Goal: Task Accomplishment & Management: Manage account settings

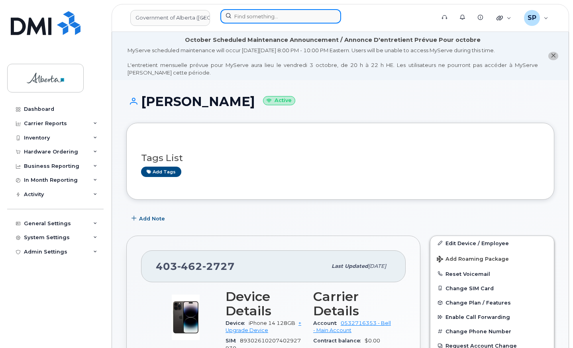
click at [235, 15] on input at bounding box center [280, 16] width 121 height 14
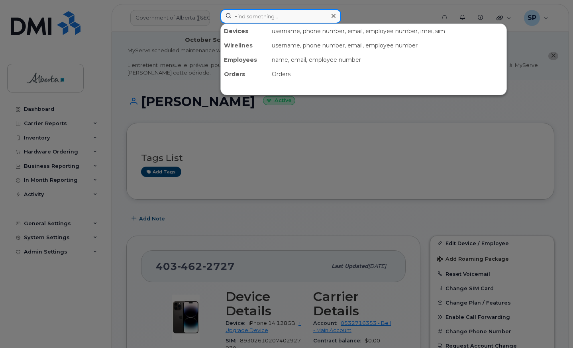
paste input "5874366521"
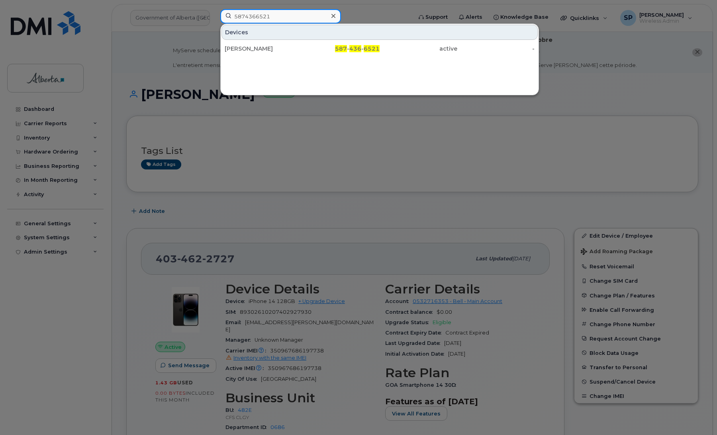
type input "5874366521"
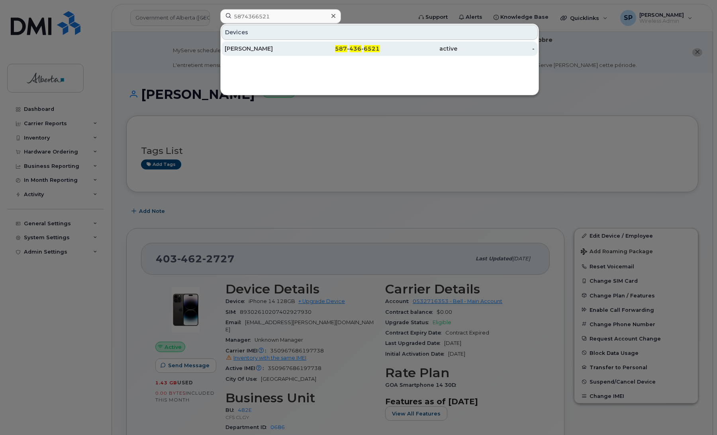
drag, startPoint x: 553, startPoint y: 2, endPoint x: 372, endPoint y: 52, distance: 187.8
click at [372, 52] on div "587 - 436 - 6521" at bounding box center [341, 49] width 78 height 8
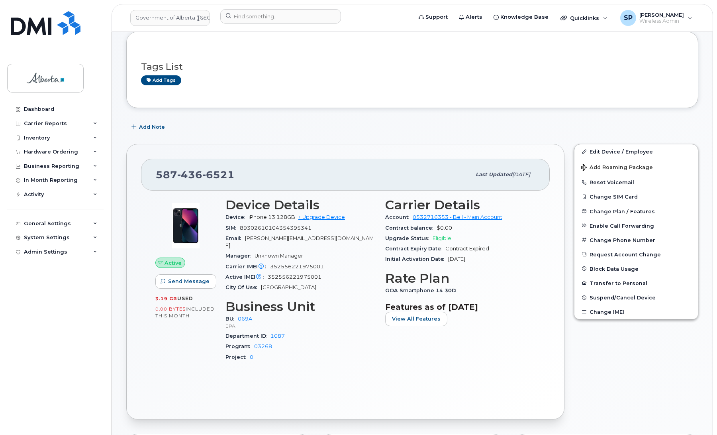
scroll to position [86, 0]
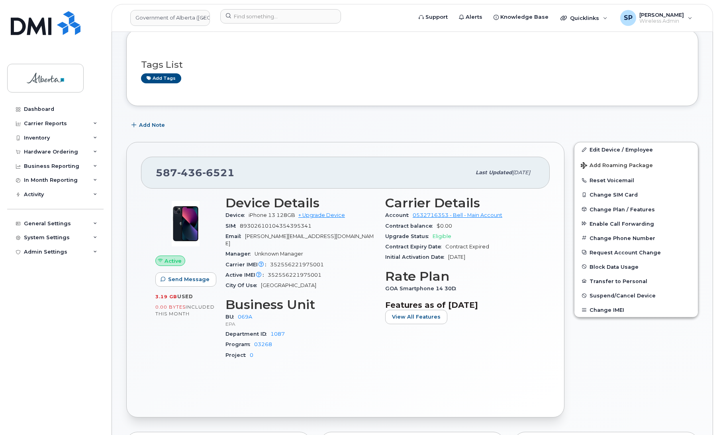
click at [37, 310] on div "Dashboard Carrier Reports Monthly Billing Data Daily Data Pooling Data Behavior…" at bounding box center [56, 262] width 98 height 321
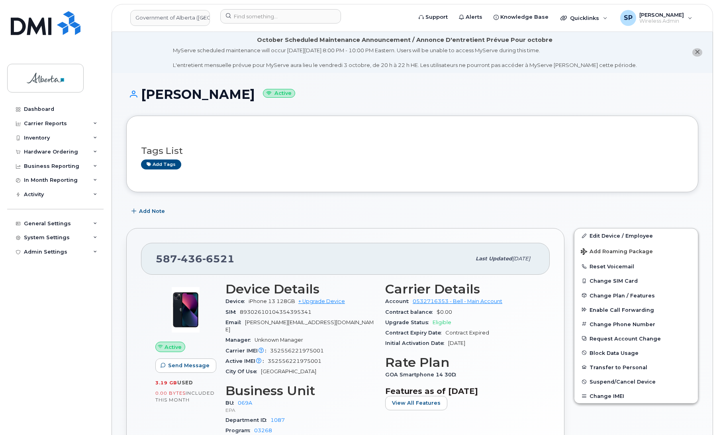
click at [287, 337] on span "Unknown Manager" at bounding box center [279, 340] width 49 height 6
click at [562, 144] on div "Tags List Add tags" at bounding box center [412, 154] width 543 height 31
click at [595, 235] on link "Edit Device / Employee" at bounding box center [635, 235] width 123 height 14
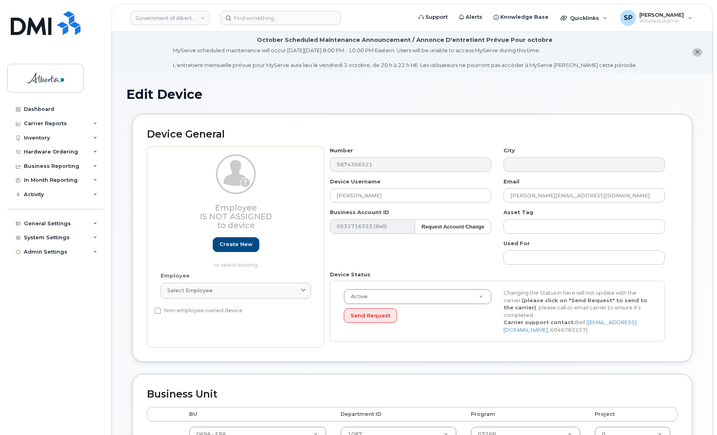
select select "4120331"
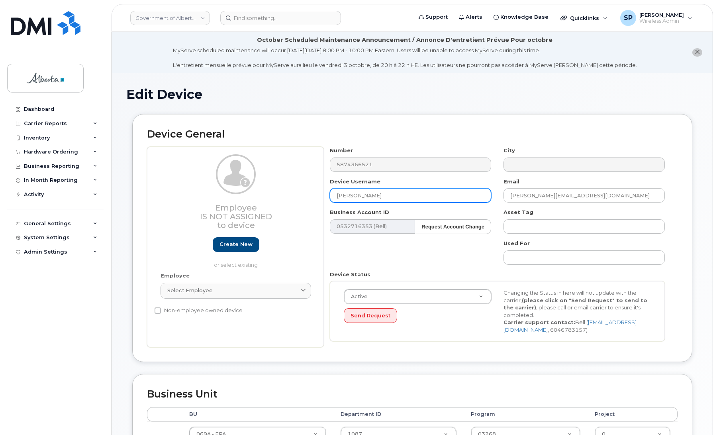
drag, startPoint x: 378, startPoint y: 194, endPoint x: 305, endPoint y: 191, distance: 72.5
click at [305, 191] on div "Employee Is not assigned to device Create new or select existing Employee Selec…" at bounding box center [412, 247] width 531 height 200
type input "Repurpose Calgary"
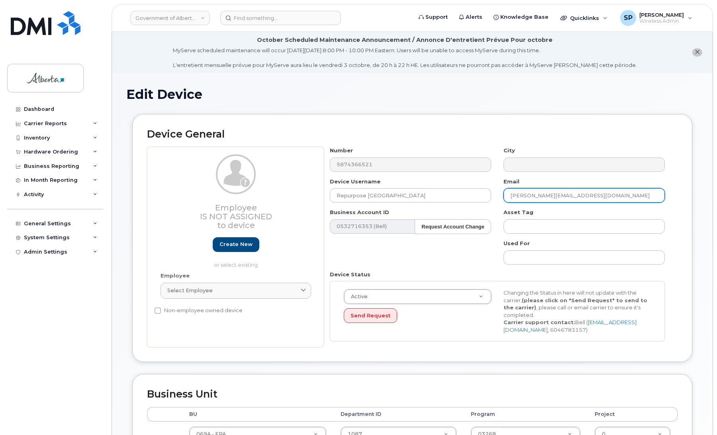
drag, startPoint x: 616, startPoint y: 198, endPoint x: 490, endPoint y: 200, distance: 125.5
click at [490, 200] on div "Number 5874366521 City Device Username Repurpose Calgary Email Paige.Cincio@gov…" at bounding box center [497, 247] width 347 height 200
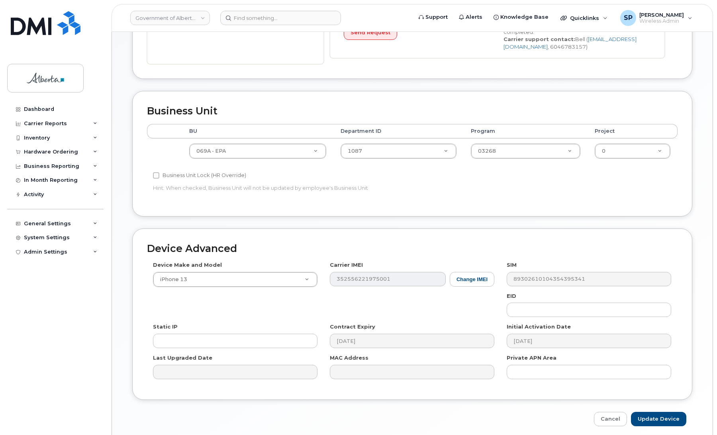
scroll to position [283, 0]
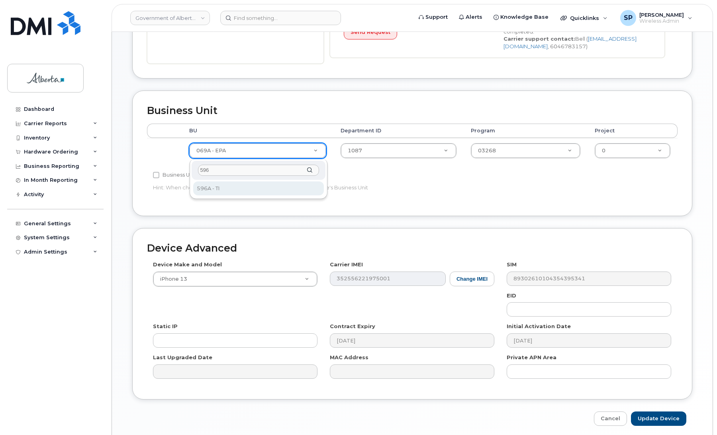
type input "596"
select select "4797729"
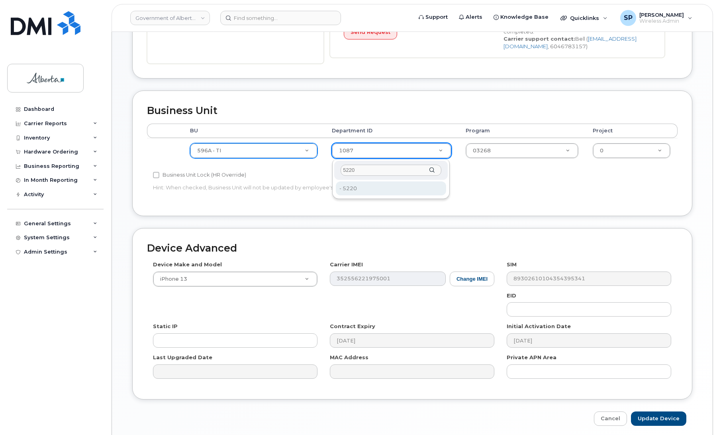
type input "5220"
type input "4802987"
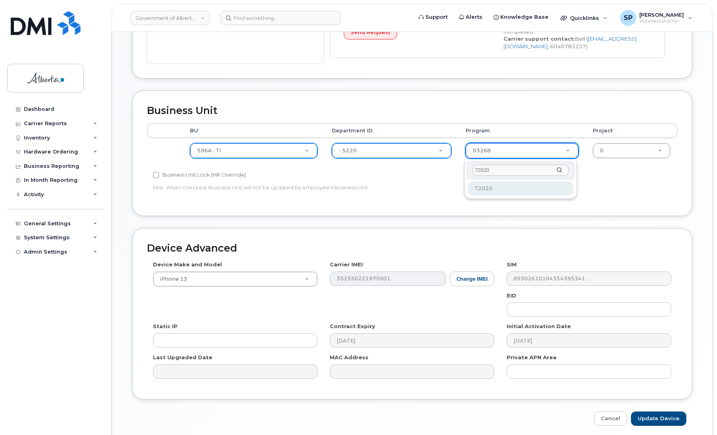
type input "72020"
type input "4803008"
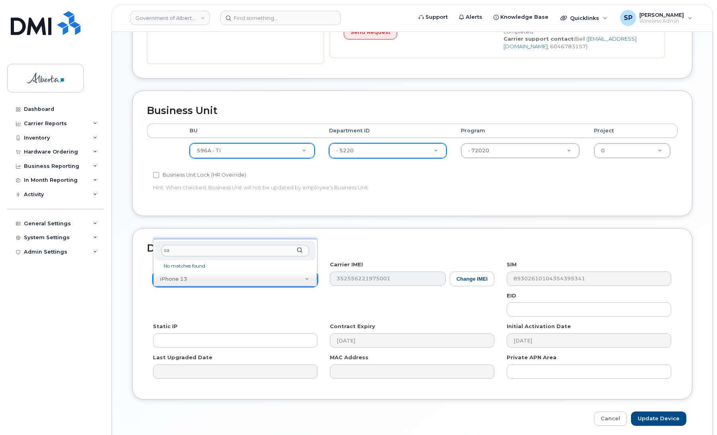
type input "s"
type input "aircard u"
select select "971"
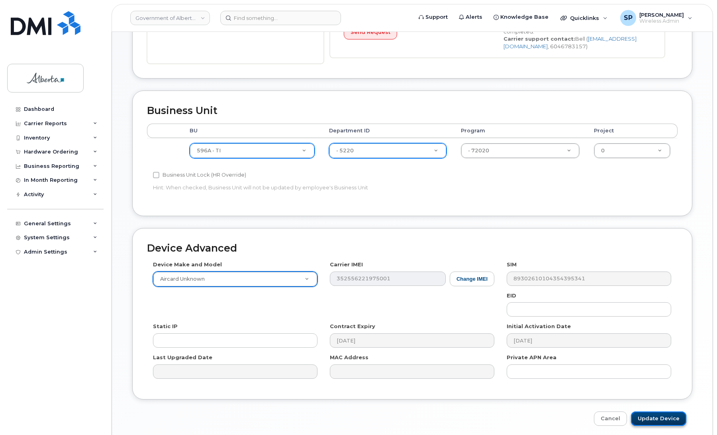
click at [665, 421] on input "Update Device" at bounding box center [658, 418] width 55 height 15
type input "Saving..."
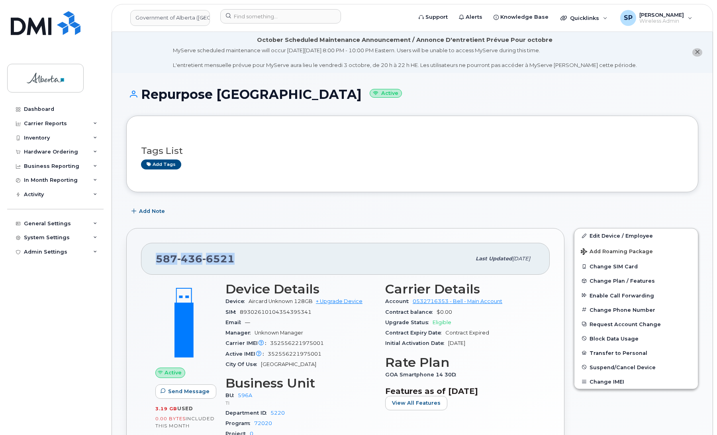
drag, startPoint x: 230, startPoint y: 259, endPoint x: 152, endPoint y: 260, distance: 77.7
click at [152, 260] on div "[PHONE_NUMBER] Last updated [DATE]" at bounding box center [345, 259] width 409 height 32
copy span "[PHONE_NUMBER]"
click at [608, 280] on span "Change Plan / Features" at bounding box center [622, 281] width 65 height 6
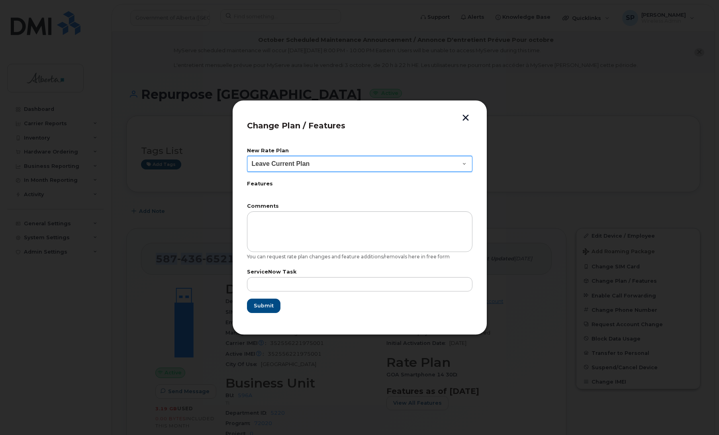
click at [285, 169] on select "Leave Current Plan GOA Data plan 9 30 d GOA–Unlimited Data Plan 9" at bounding box center [359, 164] width 225 height 16
select select "1790211"
click at [247, 156] on select "Leave Current Plan GOA Data plan 9 30 d GOA–Unlimited Data Plan 9" at bounding box center [359, 164] width 225 height 16
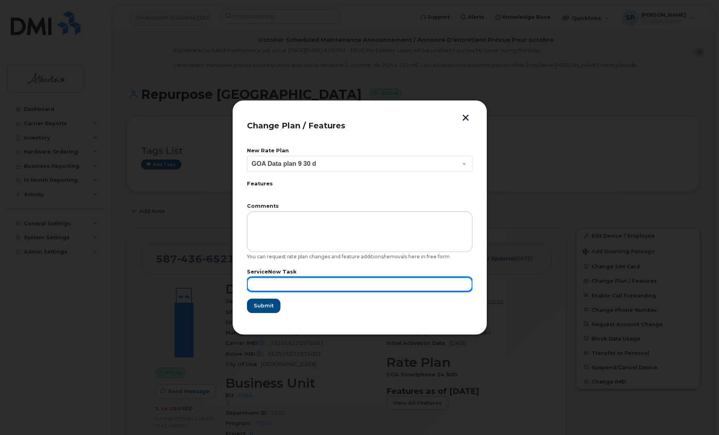
click at [279, 282] on input "text" at bounding box center [359, 284] width 225 height 14
paste input "SCTASK0854480"
type input "SCTASK0854480"
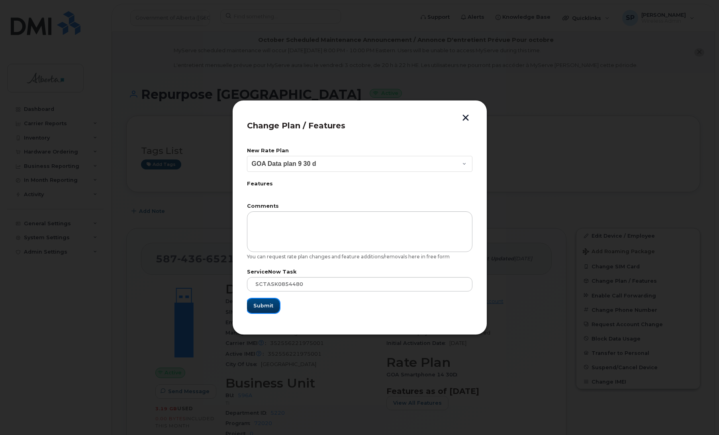
click at [269, 308] on span "Submit" at bounding box center [263, 306] width 20 height 8
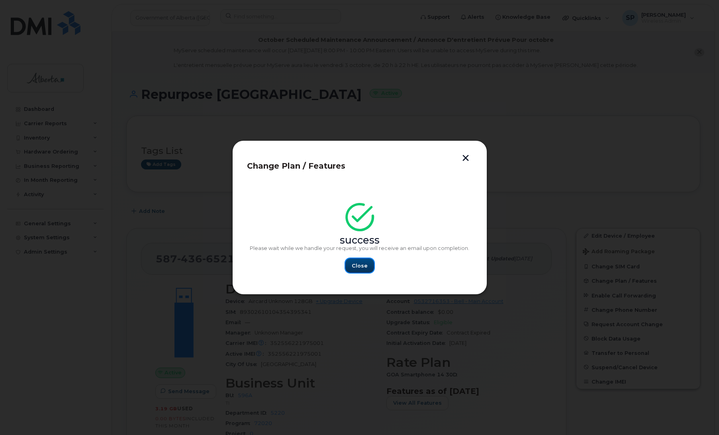
click at [357, 265] on span "Close" at bounding box center [360, 266] width 16 height 8
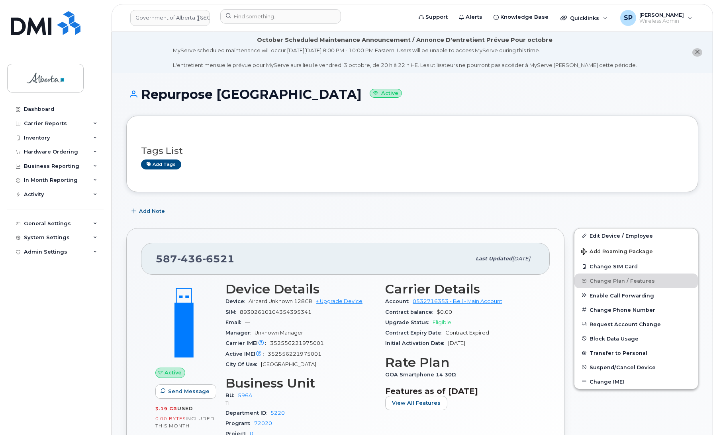
click at [139, 357] on div "587 436 6521 Last updated Sep 24, 2025 Active Send Message 3.19 GB  used 0.00 B…" at bounding box center [345, 362] width 438 height 268
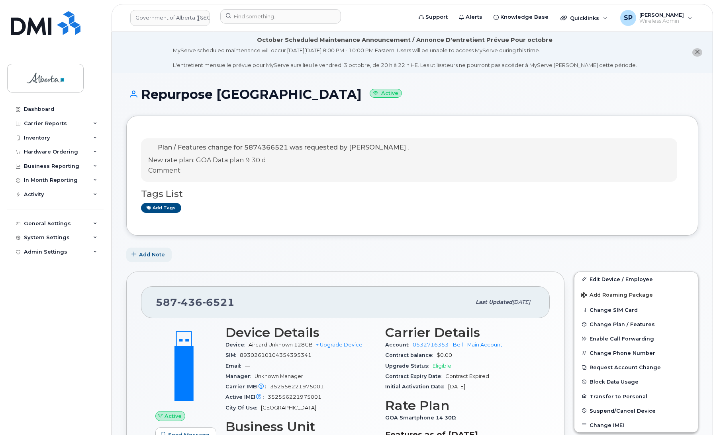
click at [141, 253] on span "Add Note" at bounding box center [152, 255] width 26 height 8
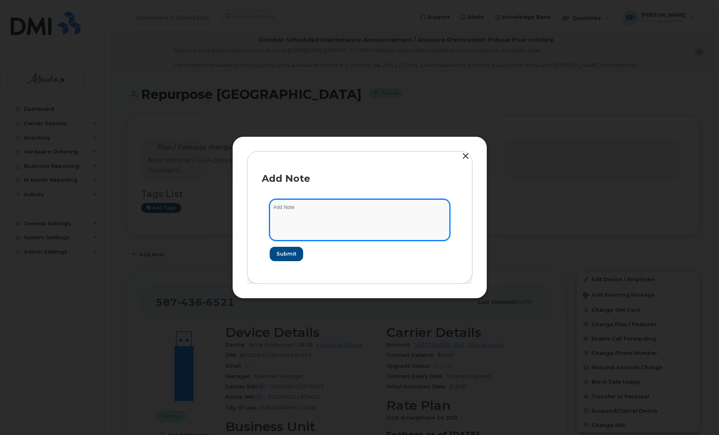
click at [378, 220] on textarea at bounding box center [360, 219] width 180 height 41
paste textarea "SCTASK0854480 Plan User Termination - (1) 5874366521 Repurpose Calgary"
type textarea "SCTASK0854480 Plan User Termination - (1) 5874366521 Repurpose Calgary"
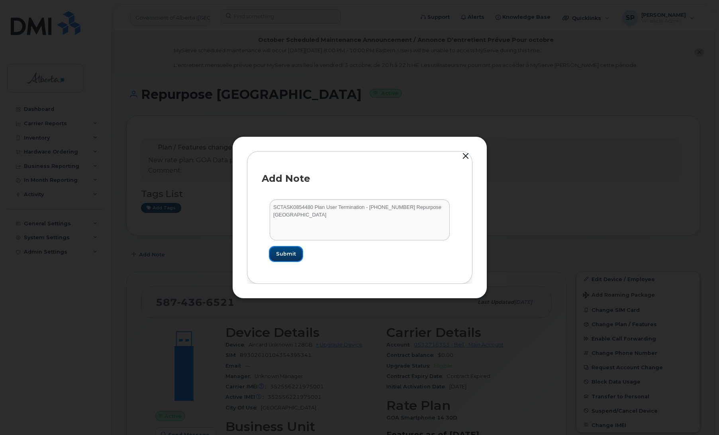
click at [289, 253] on span "Submit" at bounding box center [286, 254] width 20 height 8
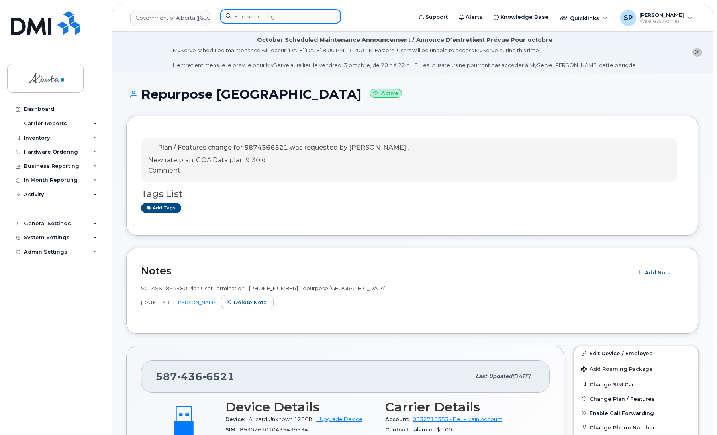
click at [281, 16] on input at bounding box center [280, 16] width 121 height 14
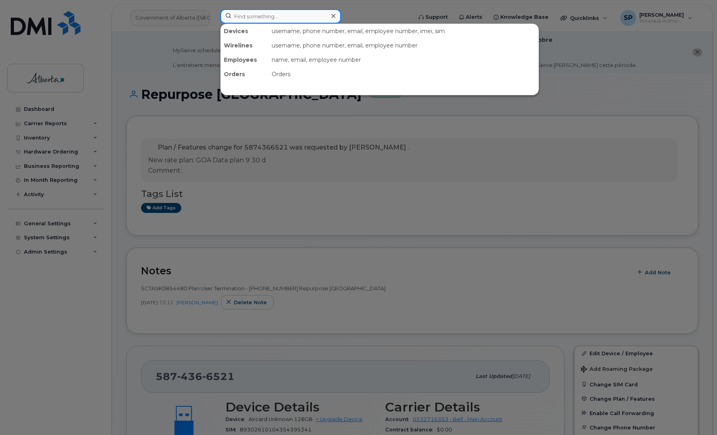
paste input "8257334743"
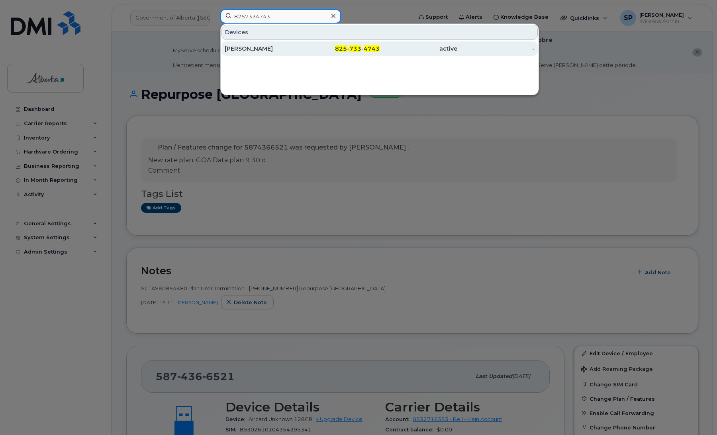
type input "8257334743"
click at [273, 48] on div "Kamiya Parmar" at bounding box center [264, 49] width 78 height 8
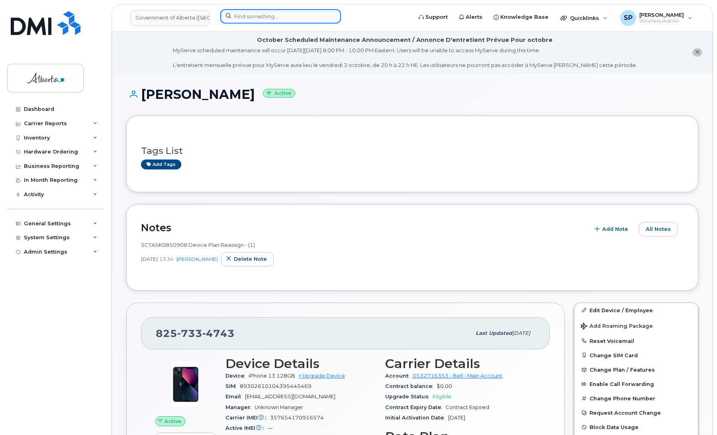
click at [265, 14] on input at bounding box center [280, 16] width 121 height 14
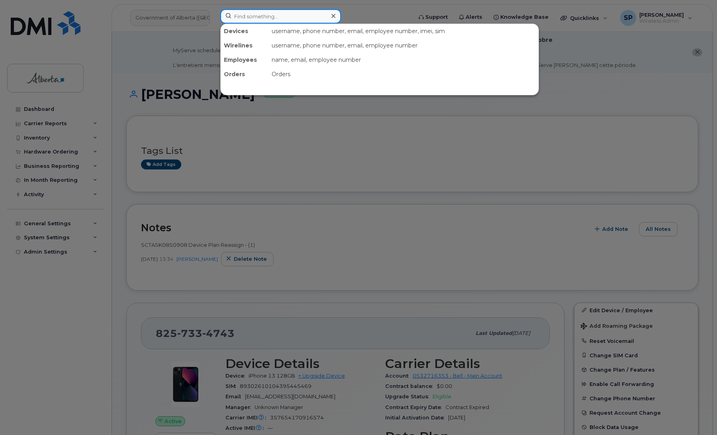
paste input "8257341121"
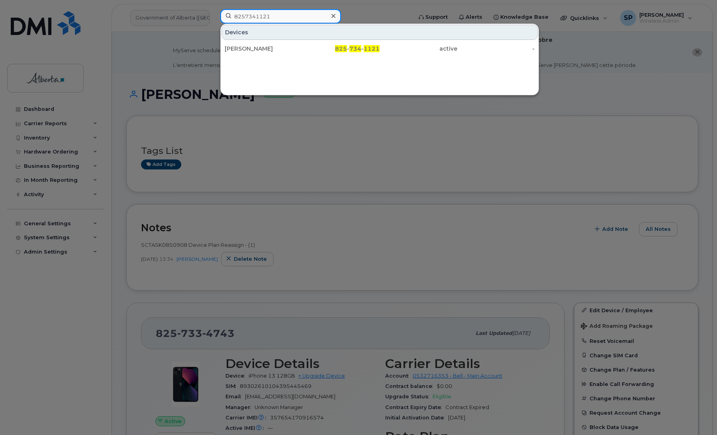
type input "8257341121"
drag, startPoint x: 265, startPoint y: 49, endPoint x: 285, endPoint y: 78, distance: 34.7
click at [264, 50] on div "Alana Krakowski" at bounding box center [264, 49] width 78 height 8
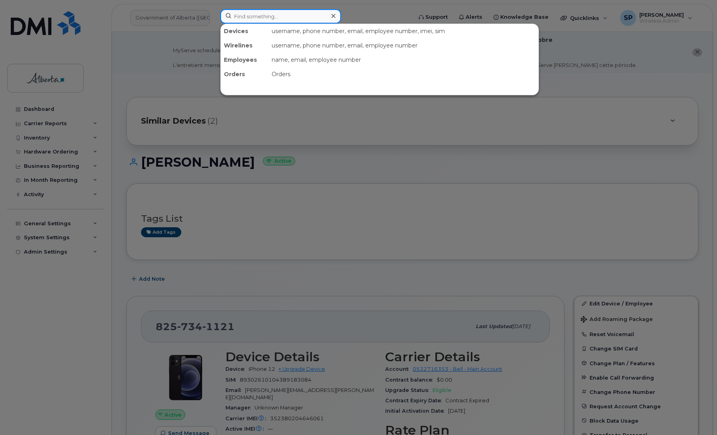
click at [239, 14] on input at bounding box center [280, 16] width 121 height 14
paste input "5873412725"
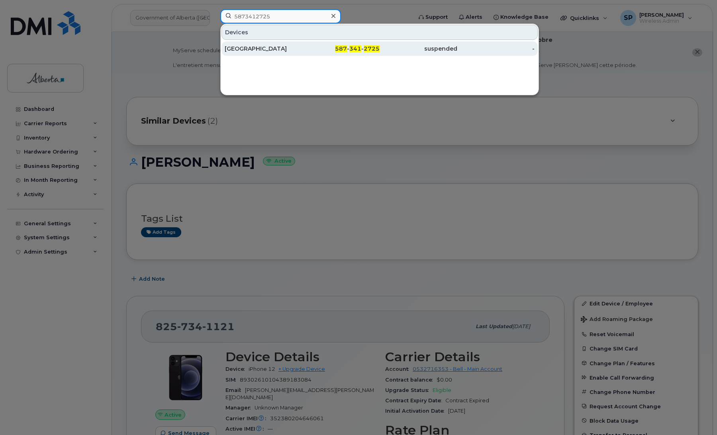
type input "5873412725"
click at [259, 50] on div "[GEOGRAPHIC_DATA]" at bounding box center [264, 49] width 78 height 8
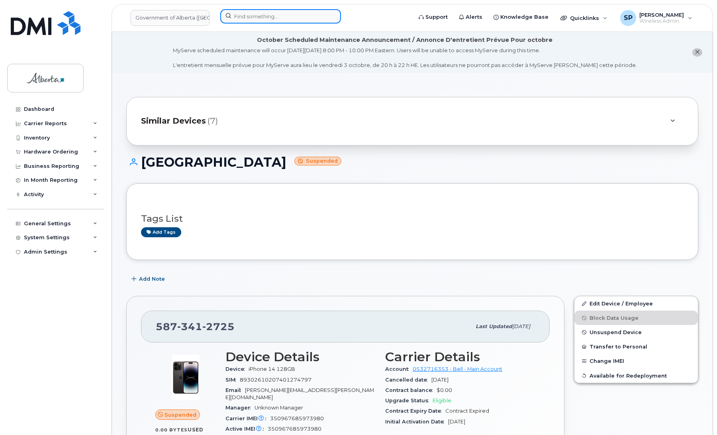
click at [276, 13] on input at bounding box center [280, 16] width 121 height 14
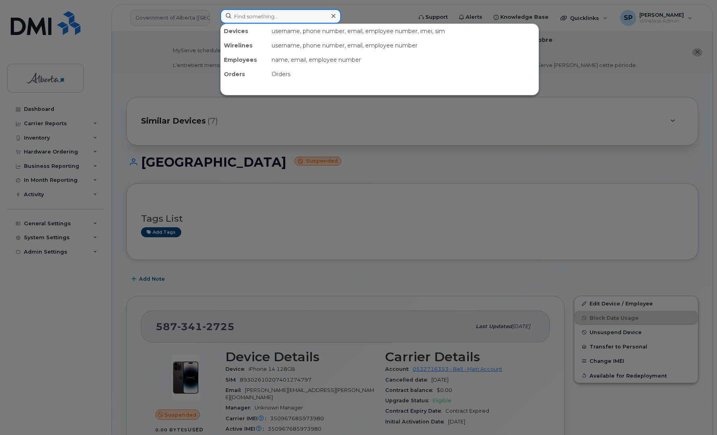
paste input "4036098783"
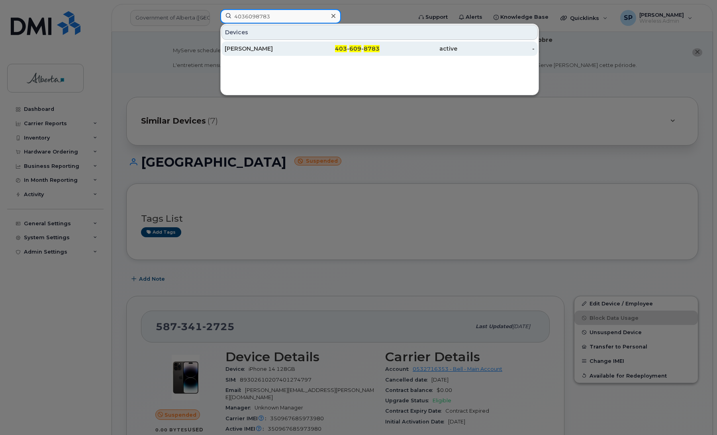
type input "4036098783"
click at [252, 47] on div "[PERSON_NAME]" at bounding box center [264, 49] width 78 height 8
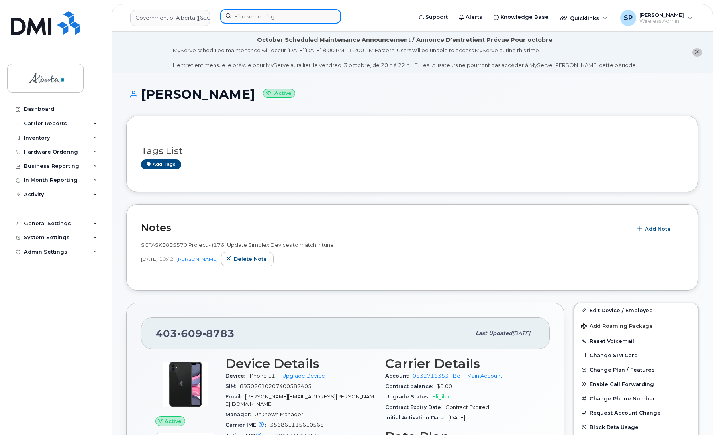
click at [254, 14] on input at bounding box center [280, 16] width 121 height 14
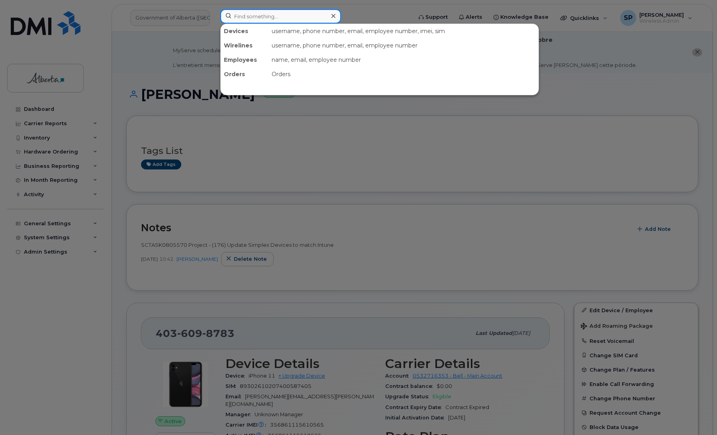
paste input "5878345760"
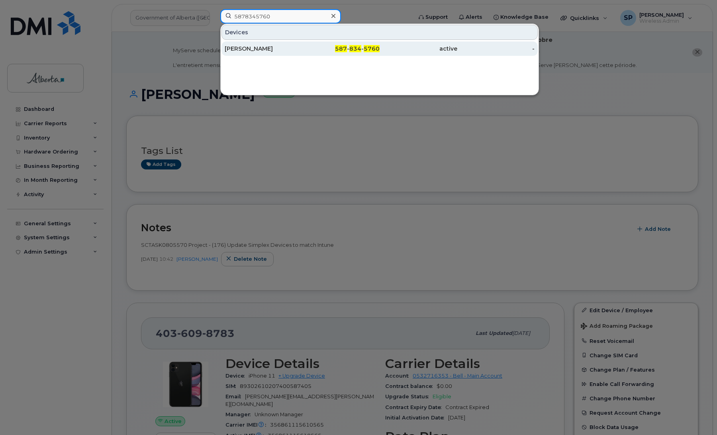
type input "5878345760"
click at [258, 51] on div "[PERSON_NAME]" at bounding box center [264, 49] width 78 height 8
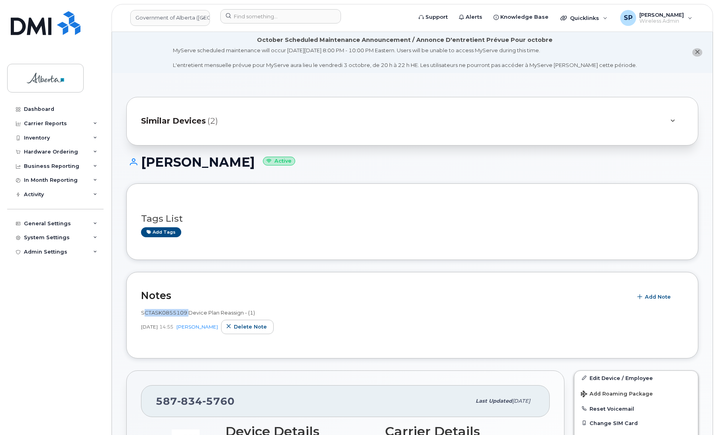
drag, startPoint x: 186, startPoint y: 310, endPoint x: 136, endPoint y: 311, distance: 49.8
click at [136, 311] on div "Notes Add Note SCTASK0855109 Device Plan Reassign - (1) [DATE] 14:55 [PERSON_NA…" at bounding box center [412, 315] width 572 height 86
copy span "SCTASK0855109"
click at [36, 292] on div "Dashboard Carrier Reports Monthly Billing Data Daily Data Pooling Data Behavior…" at bounding box center [56, 262] width 98 height 321
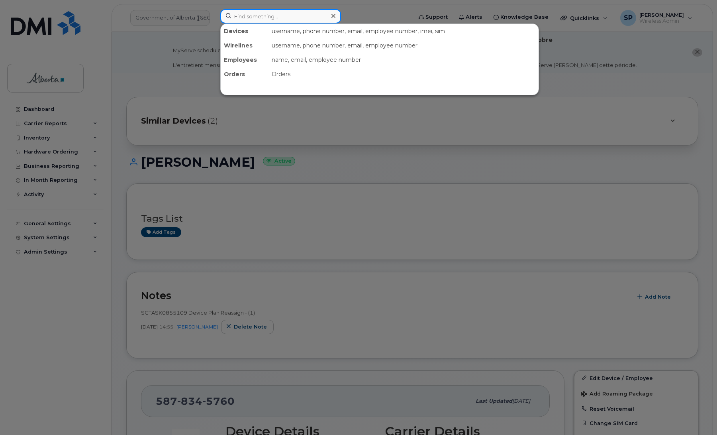
click at [285, 17] on input at bounding box center [280, 16] width 121 height 14
paste input "4038371609"
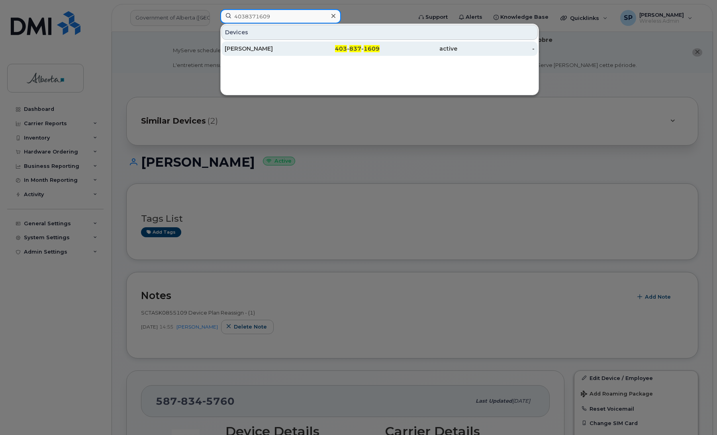
type input "4038371609"
click at [295, 50] on div "[PERSON_NAME]" at bounding box center [264, 49] width 78 height 8
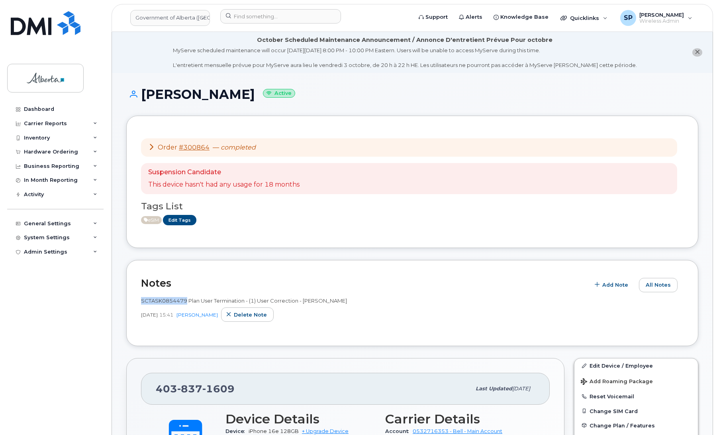
drag, startPoint x: 186, startPoint y: 300, endPoint x: 140, endPoint y: 301, distance: 45.4
click at [140, 301] on div "Notes Add Note All Notes SCTASK0854479 Plan User Termination - (1) User Correct…" at bounding box center [412, 303] width 572 height 86
copy span "SCTASK0854479"
click at [44, 236] on div "System Settings" at bounding box center [47, 237] width 46 height 6
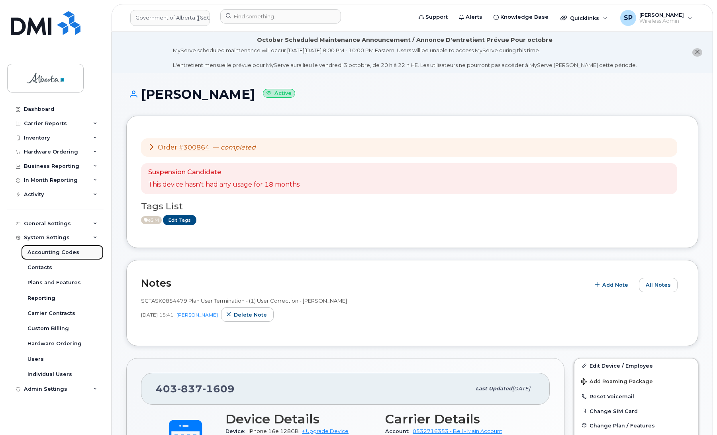
click at [45, 252] on div "Accounting Codes" at bounding box center [53, 252] width 52 height 7
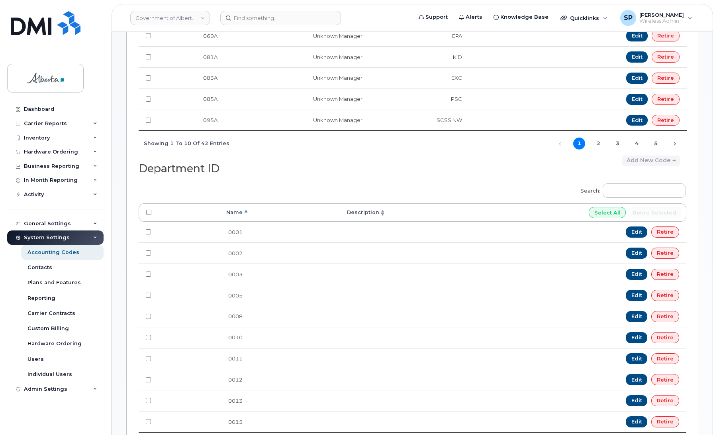
scroll to position [354, 0]
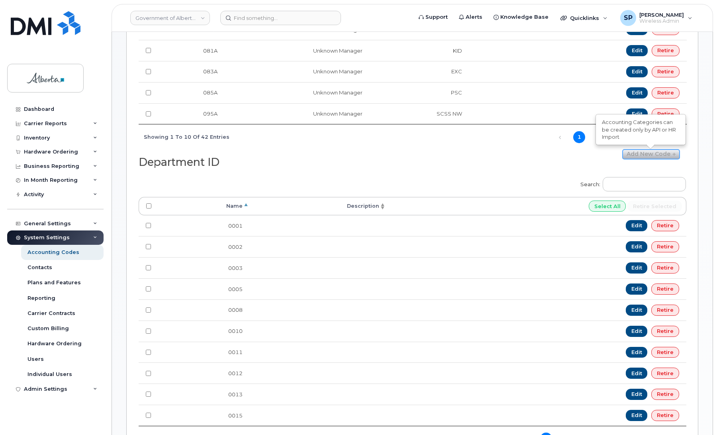
click at [668, 159] on link "Add new code" at bounding box center [651, 154] width 58 height 10
click at [636, 189] on input "Search:" at bounding box center [644, 184] width 83 height 14
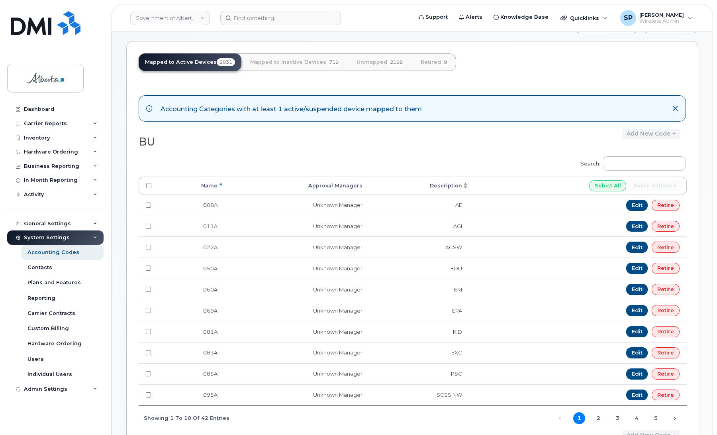
scroll to position [0, 0]
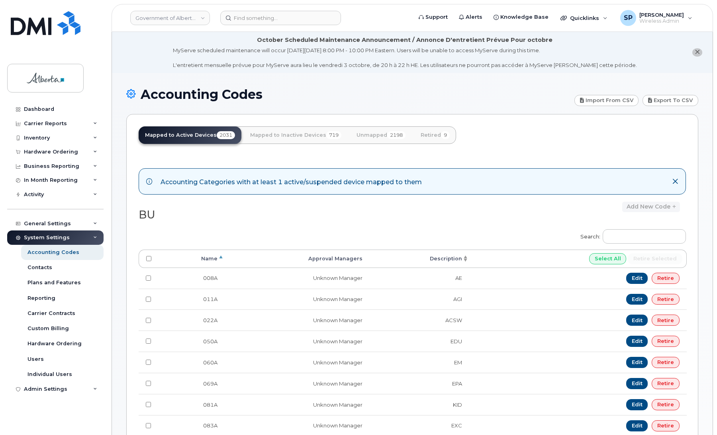
type input "MY25"
click at [381, 134] on link "Unmapped 2198" at bounding box center [381, 135] width 62 height 18
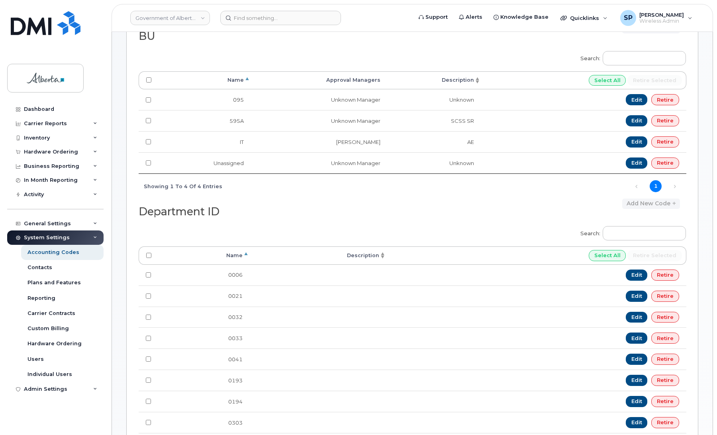
scroll to position [177, 0]
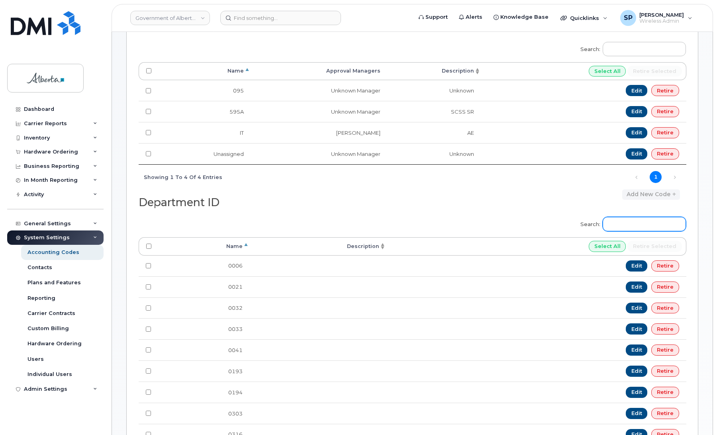
click at [642, 225] on input "Search:" at bounding box center [644, 224] width 83 height 14
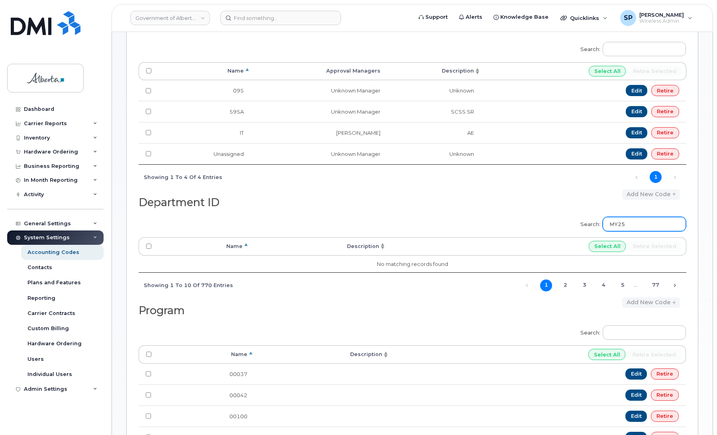
type input "MY25"
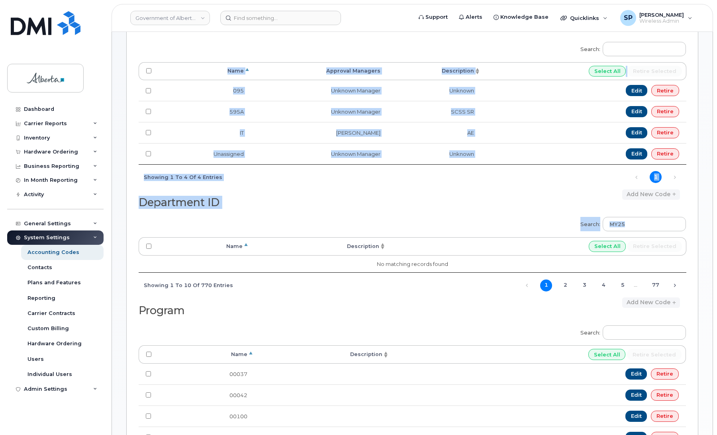
drag, startPoint x: 716, startPoint y: 228, endPoint x: 709, endPoint y: 172, distance: 56.6
click at [709, 172] on body "Government of [GEOGRAPHIC_DATA] (GOA) Support Alerts Knowledge Base Quicklinks …" at bounding box center [358, 387] width 717 height 1129
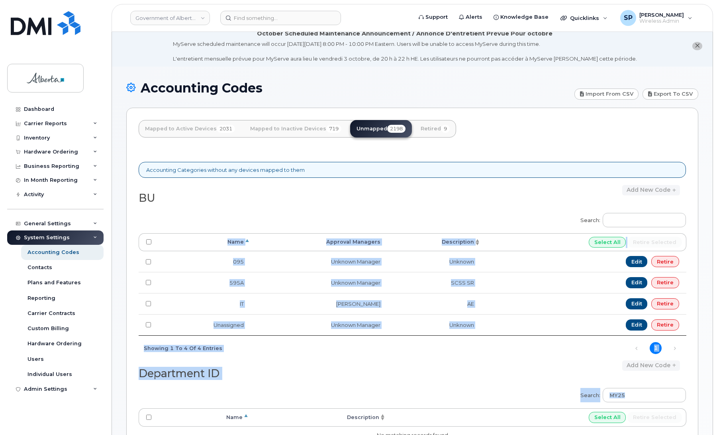
scroll to position [3, 0]
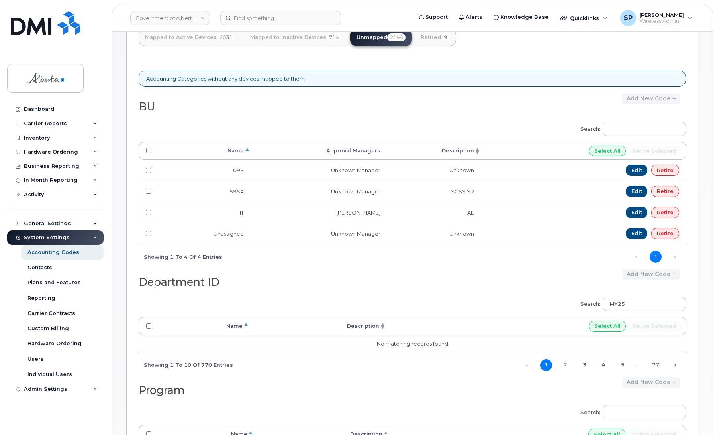
scroll to position [104, 0]
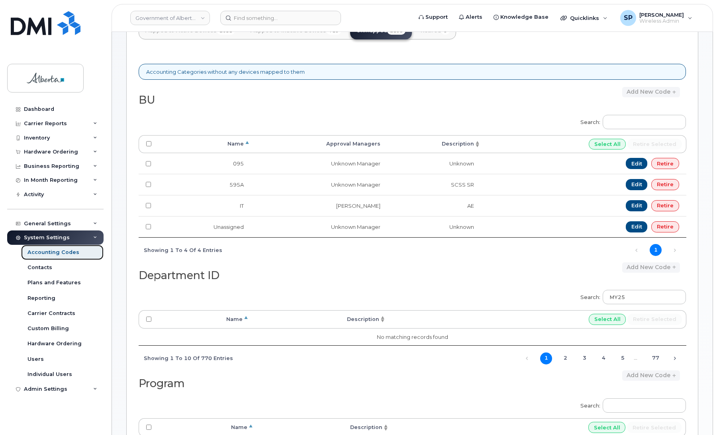
click at [51, 253] on div "Accounting Codes" at bounding box center [53, 252] width 52 height 7
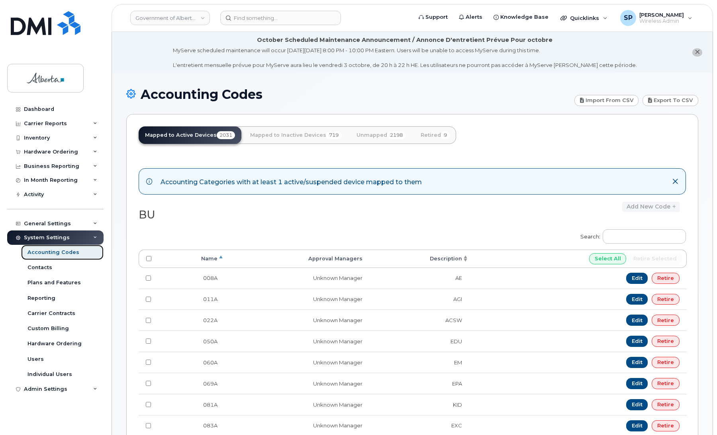
click at [66, 256] on div "Accounting Codes" at bounding box center [53, 252] width 52 height 7
click at [371, 135] on link "Unmapped 2198" at bounding box center [381, 135] width 62 height 18
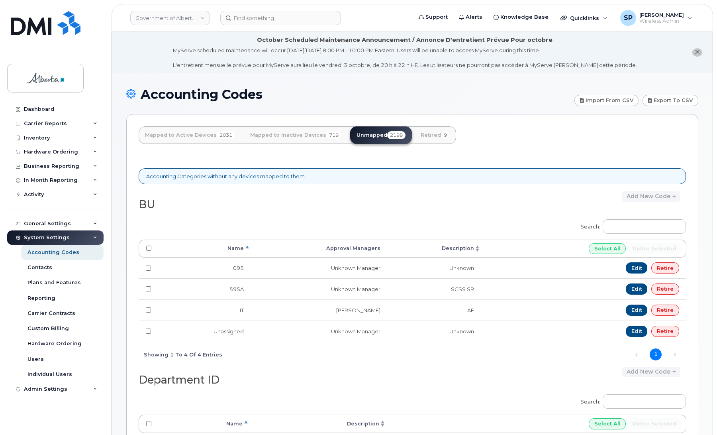
click at [196, 173] on div "Accounting Categories without any devices mapped to them" at bounding box center [412, 176] width 547 height 16
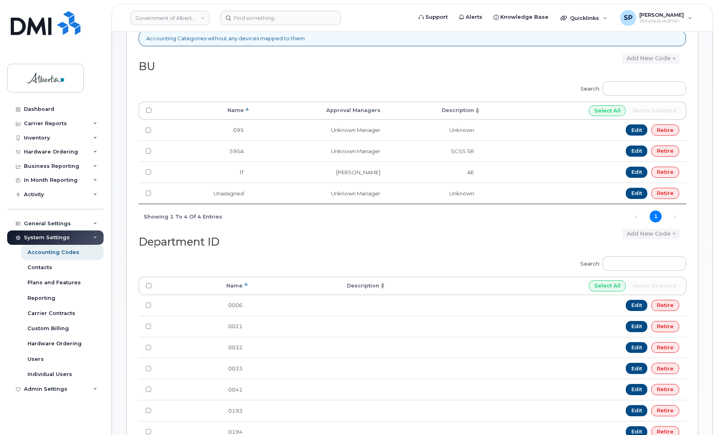
scroll to position [208, 0]
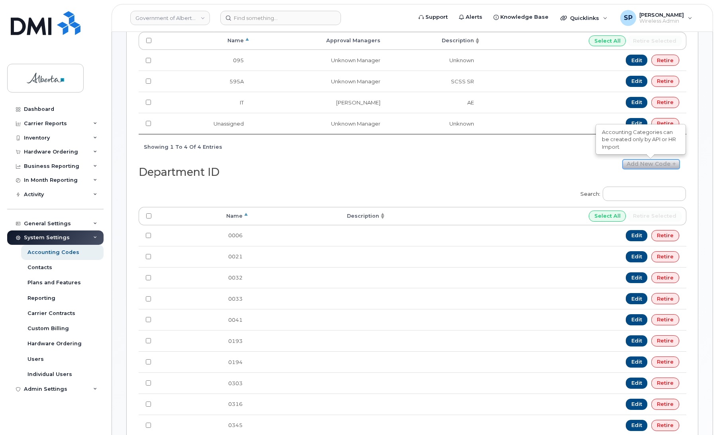
click at [649, 167] on link "Add new code" at bounding box center [651, 164] width 58 height 10
click at [675, 167] on icon at bounding box center [674, 164] width 6 height 5
click at [666, 166] on link "Add new code" at bounding box center [651, 164] width 58 height 10
drag, startPoint x: 716, startPoint y: 182, endPoint x: 689, endPoint y: 360, distance: 179.7
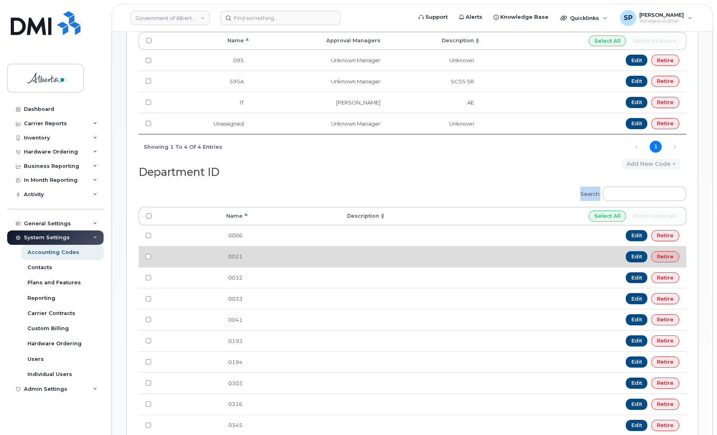
click at [493, 261] on td "Edit Retire" at bounding box center [536, 256] width 300 height 21
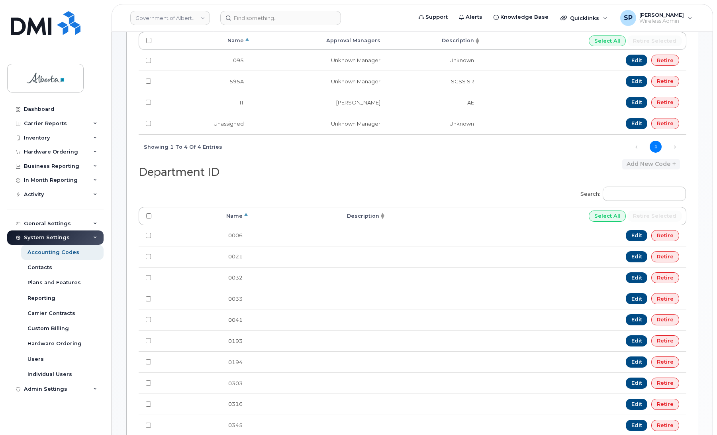
scroll to position [0, 0]
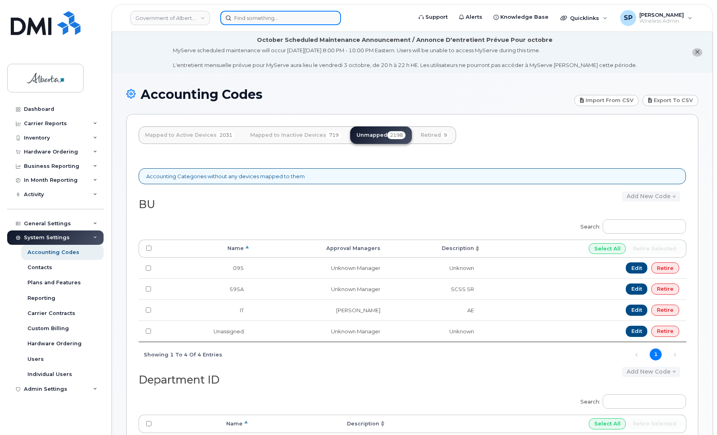
click at [262, 18] on input at bounding box center [280, 18] width 121 height 14
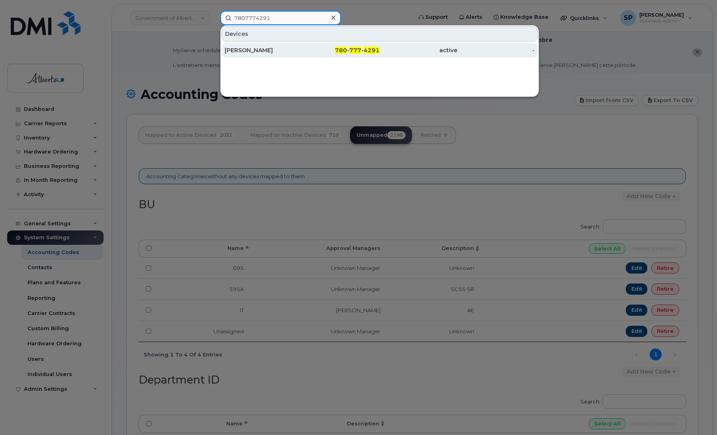
type input "7807774291"
click at [265, 50] on div "[PERSON_NAME]" at bounding box center [264, 50] width 78 height 8
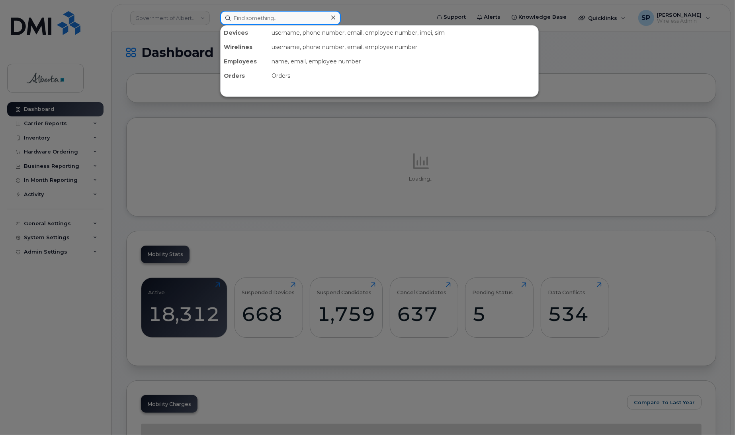
click at [243, 16] on input at bounding box center [280, 18] width 121 height 14
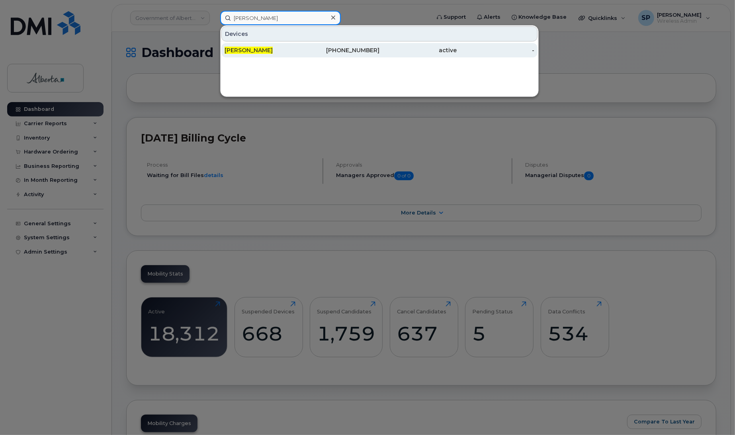
type input "[PERSON_NAME]"
click at [264, 49] on div "[PERSON_NAME]" at bounding box center [264, 50] width 78 height 8
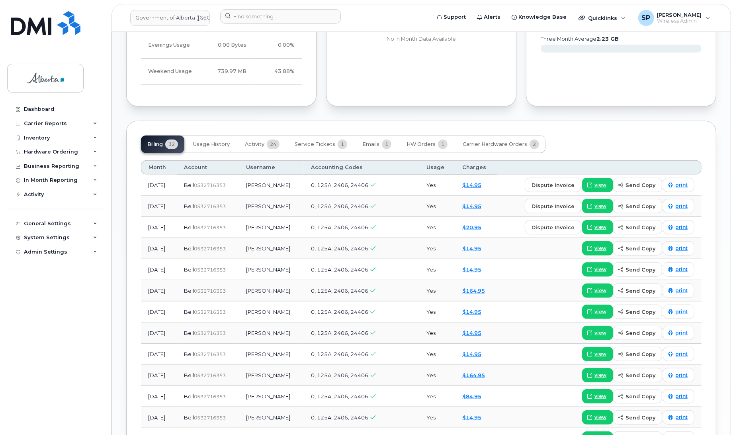
scroll to position [684, 0]
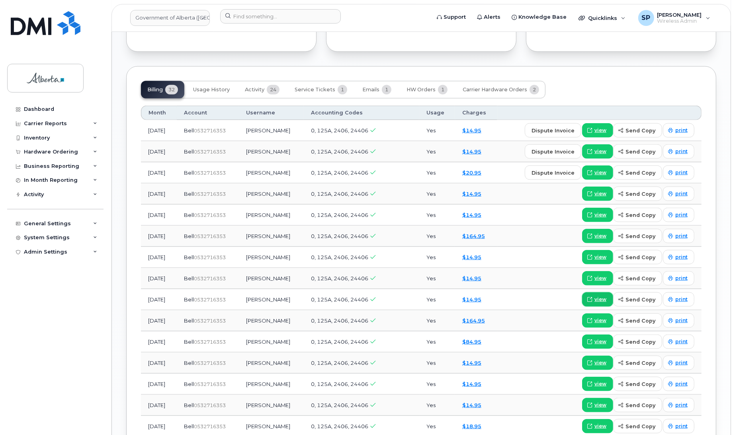
click at [596, 296] on link "view" at bounding box center [597, 299] width 31 height 14
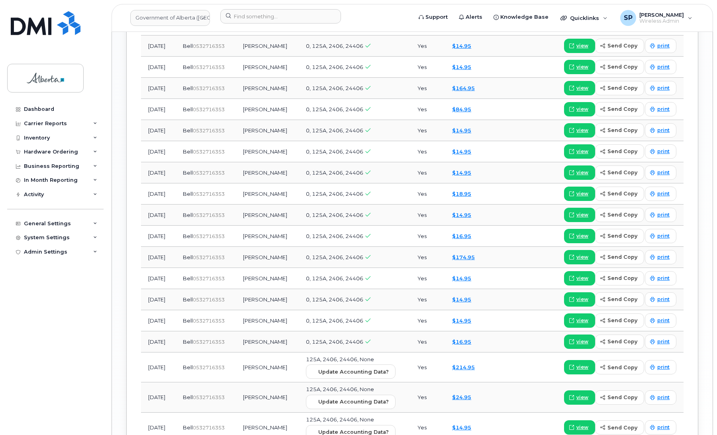
scroll to position [1004, 0]
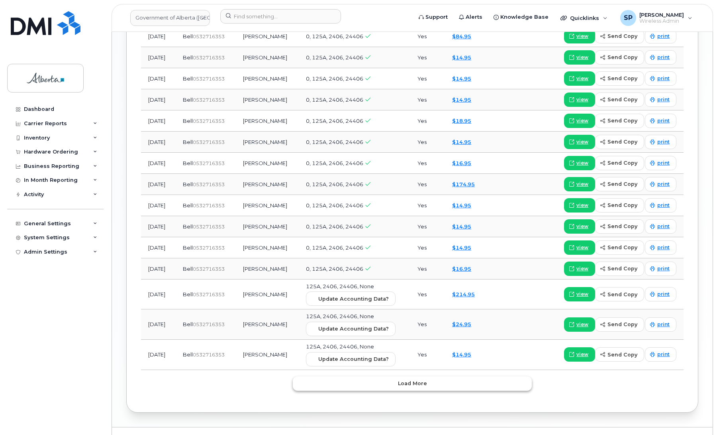
click at [420, 379] on span "Load more" at bounding box center [412, 383] width 29 height 8
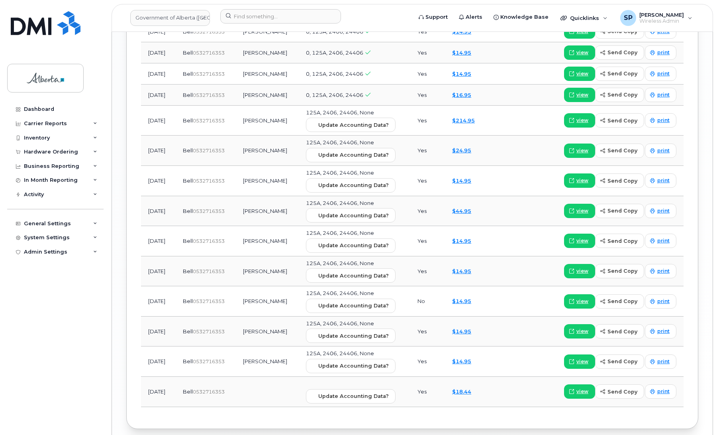
scroll to position [1194, 0]
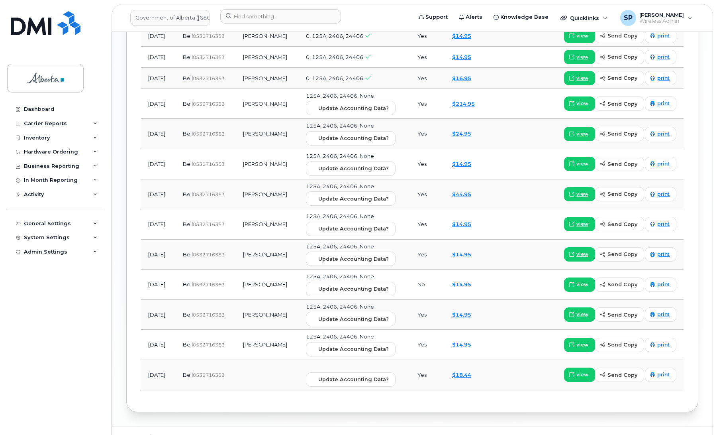
click at [516, 367] on div "view send copy print" at bounding box center [584, 374] width 183 height 14
click at [586, 371] on span "view" at bounding box center [582, 374] width 12 height 7
click at [583, 371] on span "view" at bounding box center [582, 374] width 12 height 7
click at [247, 14] on input at bounding box center [280, 16] width 121 height 14
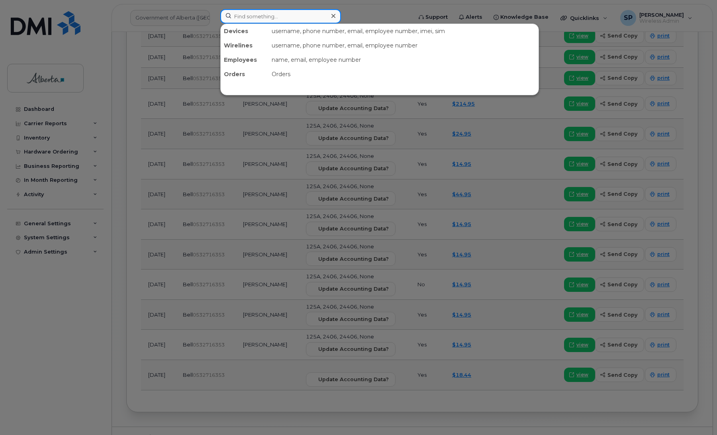
paste input "7803616532"
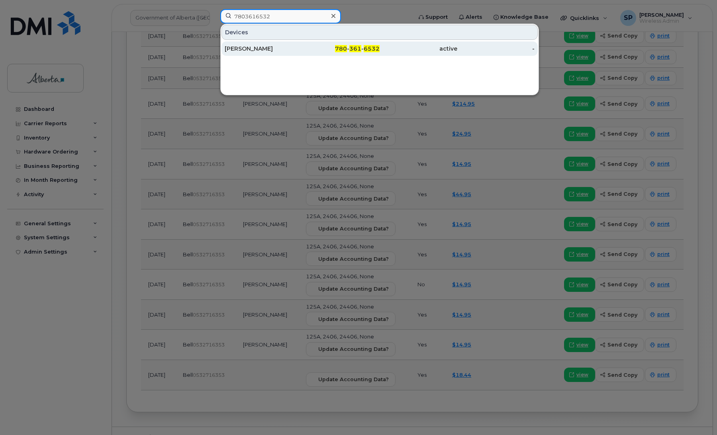
type input "7803616532"
click at [256, 50] on div "[PERSON_NAME]" at bounding box center [264, 49] width 78 height 8
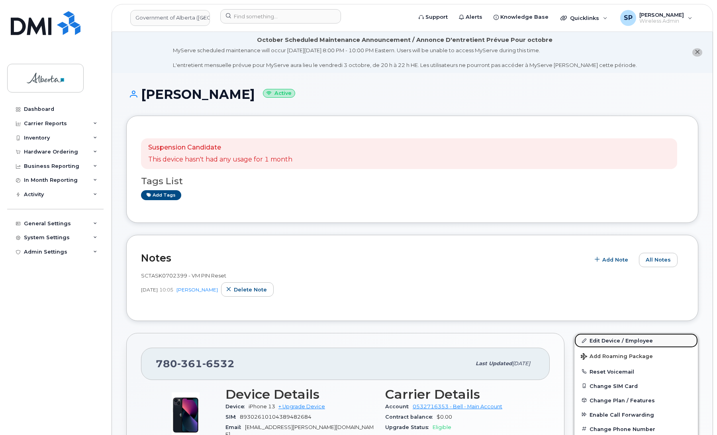
click at [608, 340] on link "Edit Device / Employee" at bounding box center [635, 340] width 123 height 14
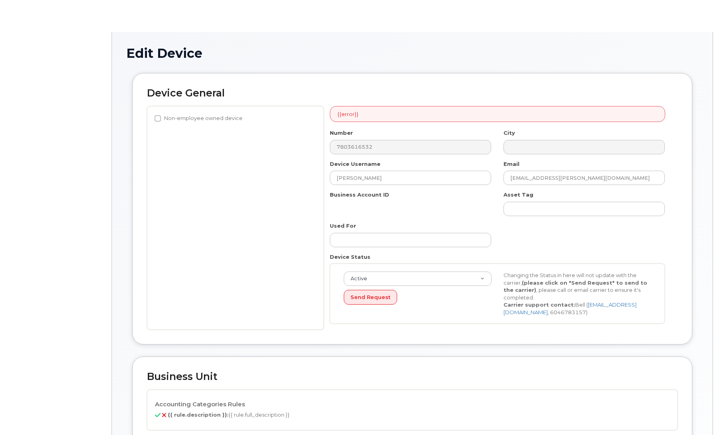
select select "4749742"
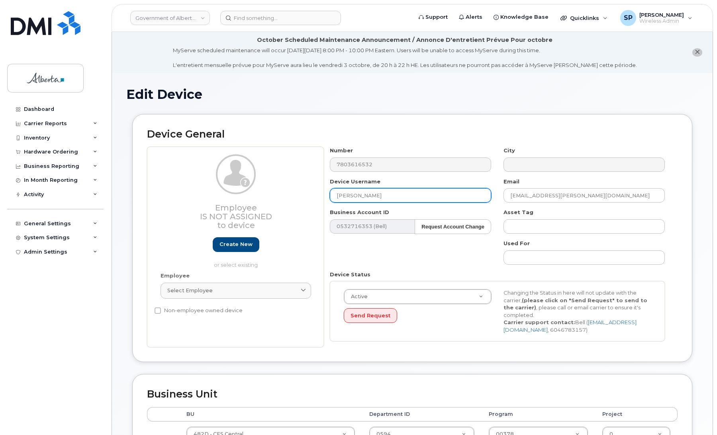
drag, startPoint x: 387, startPoint y: 197, endPoint x: 259, endPoint y: 192, distance: 128.4
click at [259, 192] on div "Employee Is not assigned to device Create new or select existing Employee Selec…" at bounding box center [412, 247] width 531 height 200
paste input "Child Intervention Practitioner Vacant"
type input "Child Intervention Practitioner Vacant"
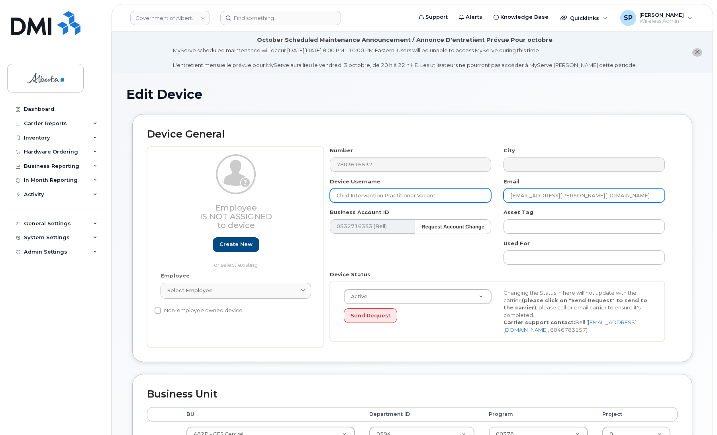
drag, startPoint x: 584, startPoint y: 194, endPoint x: 469, endPoint y: 194, distance: 115.1
click at [469, 194] on div "Number 7803616532 City Device Username Child Intervention Practitioner Vacant E…" at bounding box center [497, 247] width 347 height 200
paste input "[PERSON_NAME].Berne"
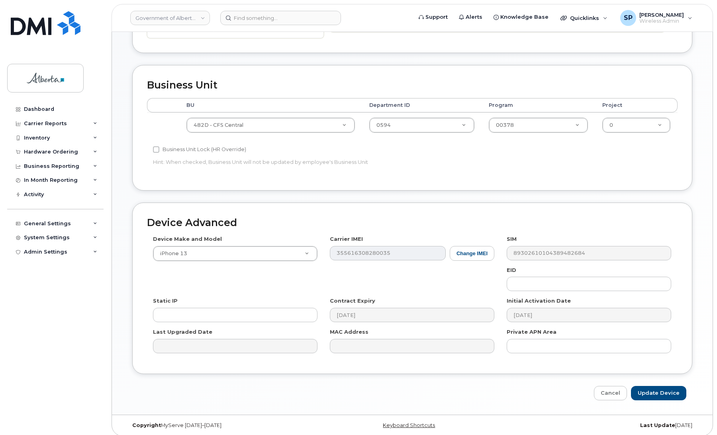
scroll to position [316, 0]
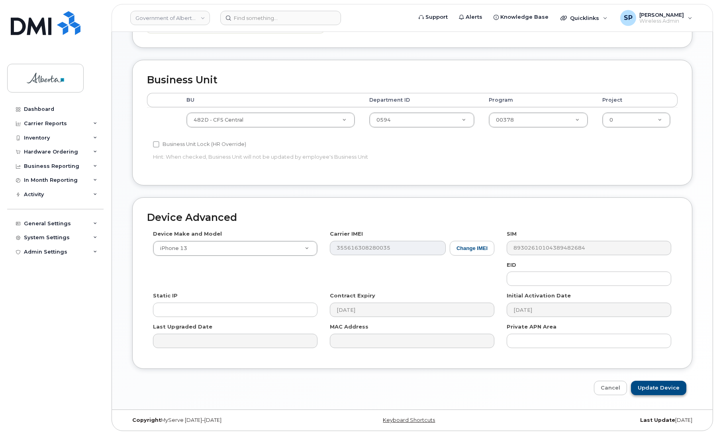
type input "[PERSON_NAME][EMAIL_ADDRESS][PERSON_NAME][DOMAIN_NAME]"
click at [666, 388] on input "Update Device" at bounding box center [658, 387] width 55 height 15
type input "Saving..."
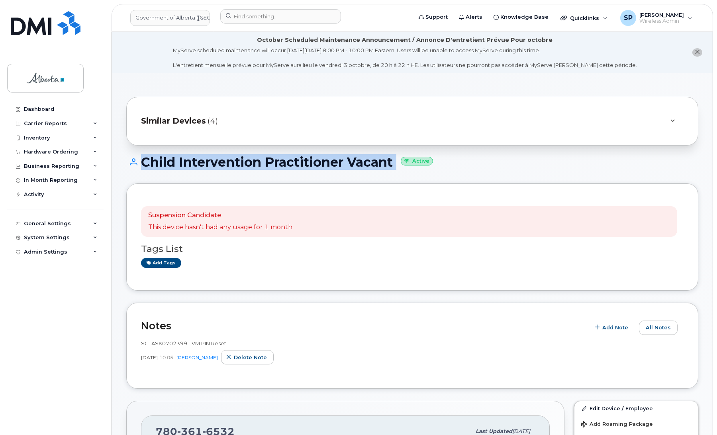
drag, startPoint x: 716, startPoint y: 110, endPoint x: 716, endPoint y: 147, distance: 36.3
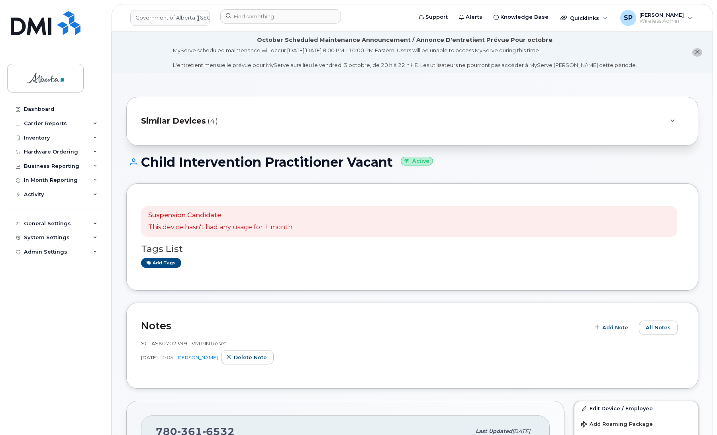
click at [495, 169] on div "Child Intervention Practitioner Vacant Active" at bounding box center [412, 169] width 572 height 28
click at [606, 329] on span "Add Note" at bounding box center [615, 327] width 26 height 8
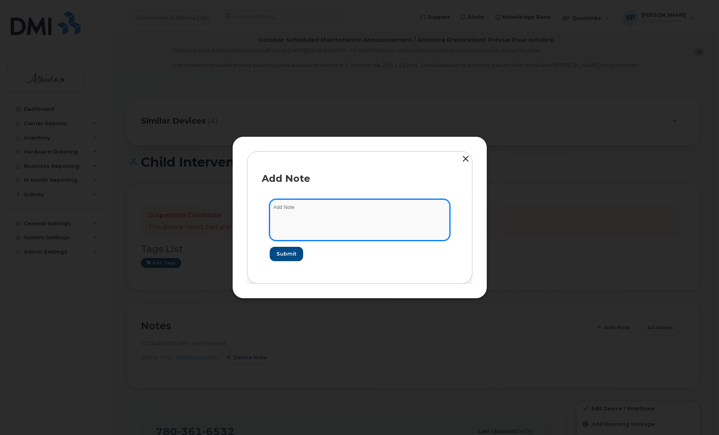
click at [305, 212] on textarea at bounding box center [360, 219] width 180 height 41
paste textarea "SCTASK0854205"
click at [343, 208] on textarea "SCTASK0854205" at bounding box center [360, 219] width 180 height 41
paste textarea "Plan Suspend - (1)"
type textarea "SCTASK0854205 Plan Suspend - (1)"
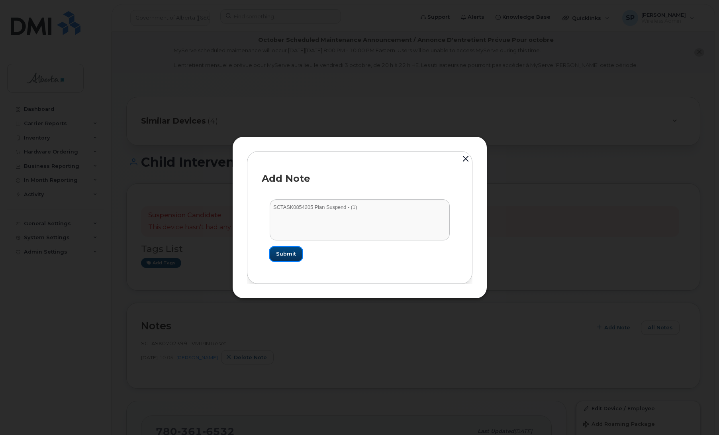
click at [288, 255] on span "Submit" at bounding box center [286, 254] width 20 height 8
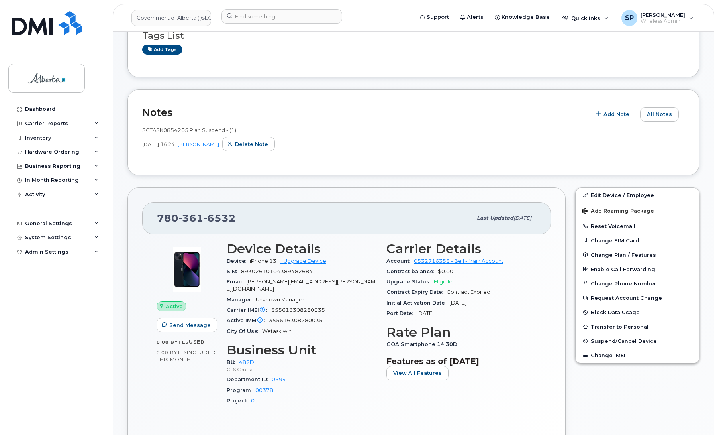
scroll to position [222, 0]
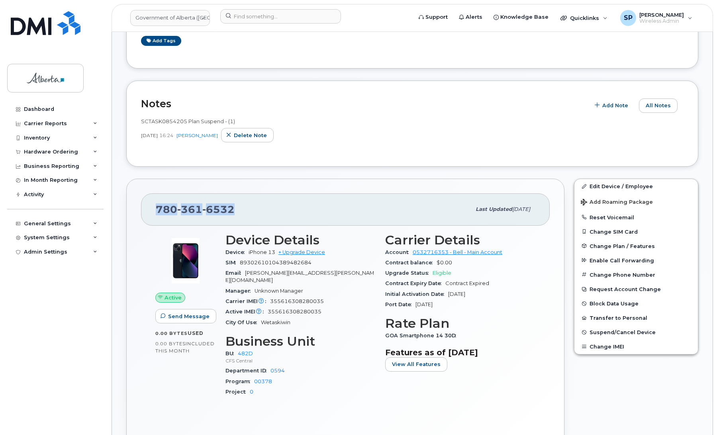
drag, startPoint x: 236, startPoint y: 212, endPoint x: 136, endPoint y: 210, distance: 100.4
click at [136, 210] on div "780 361 6532 Last updated Sep 24, 2025 Active Send Message 0.00 Bytes  used 0.0…" at bounding box center [345, 315] width 438 height 275
copy span "780 361 6532"
click at [373, 116] on div "SCTASK0854205 Plan Suspend - (1) Sep 24, 2025 16:24 Susannah Parlee Delete note" at bounding box center [412, 132] width 543 height 39
click at [624, 331] on span "Suspend/Cancel Device" at bounding box center [623, 332] width 66 height 6
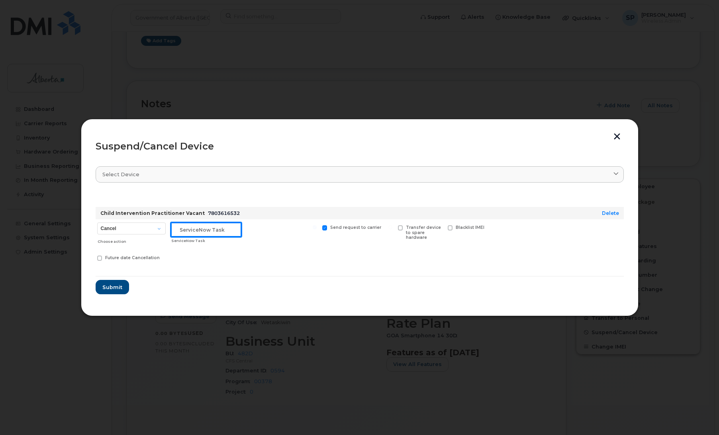
click at [178, 234] on input "text" at bounding box center [206, 229] width 71 height 14
paste input "SCTASK0854205"
type input "SCTASK0854205 Suspend"
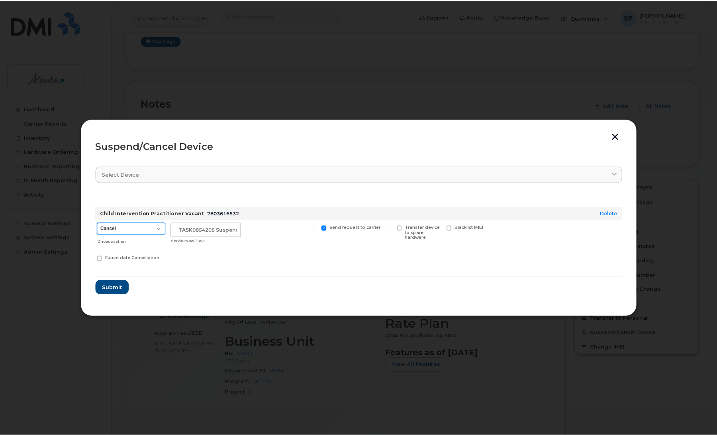
scroll to position [0, 0]
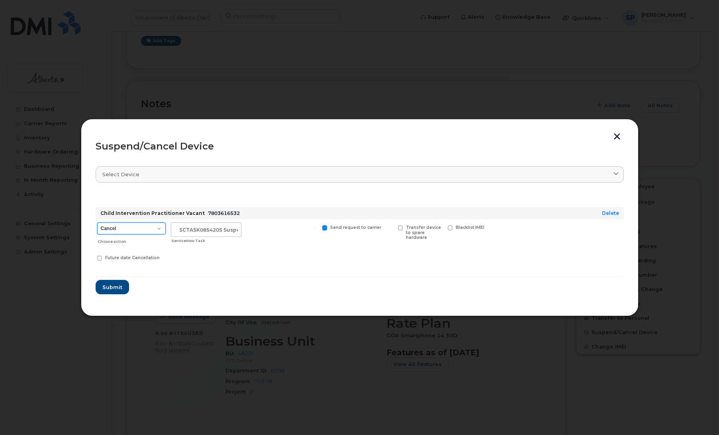
click at [123, 225] on select "Cancel Suspend - Extend Suspension Suspend - Reduced Rate Suspend - Lost Device…" at bounding box center [131, 228] width 69 height 12
select select "[object Object]"
click at [97, 222] on select "Cancel Suspend - Extend Suspension Suspend - Reduced Rate Suspend - Lost Device…" at bounding box center [131, 228] width 69 height 12
click at [112, 285] on span "Submit" at bounding box center [112, 287] width 20 height 8
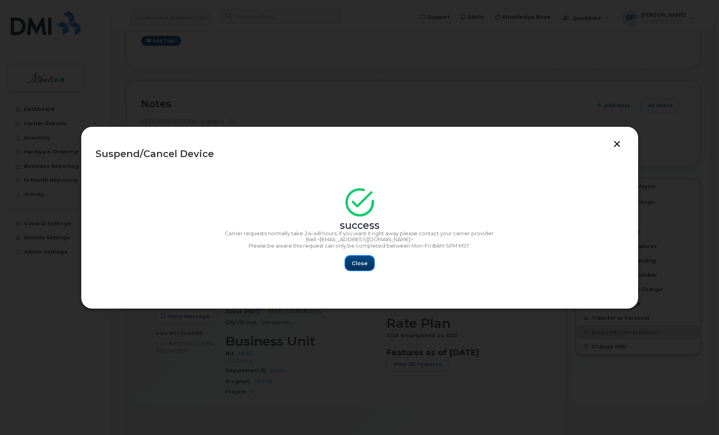
click at [359, 264] on span "Close" at bounding box center [360, 263] width 16 height 8
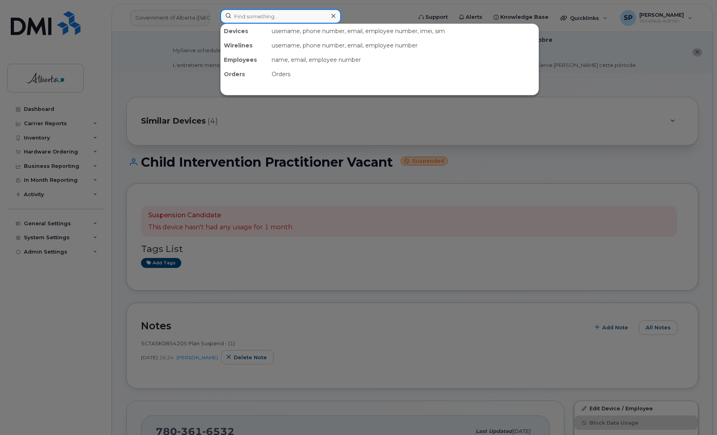
click at [246, 17] on input at bounding box center [280, 16] width 121 height 14
paste input "7809166447"
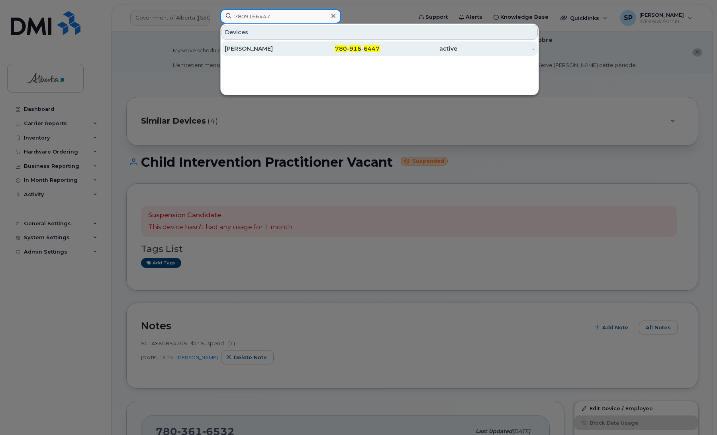
type input "7809166447"
click at [243, 50] on div "[PERSON_NAME]" at bounding box center [264, 49] width 78 height 8
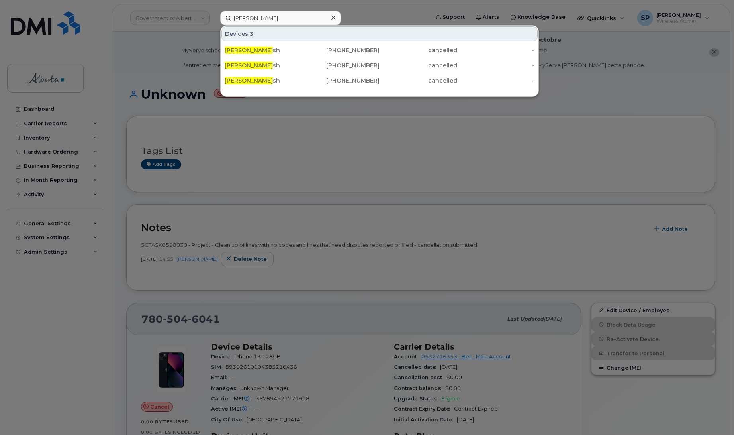
scroll to position [592, 0]
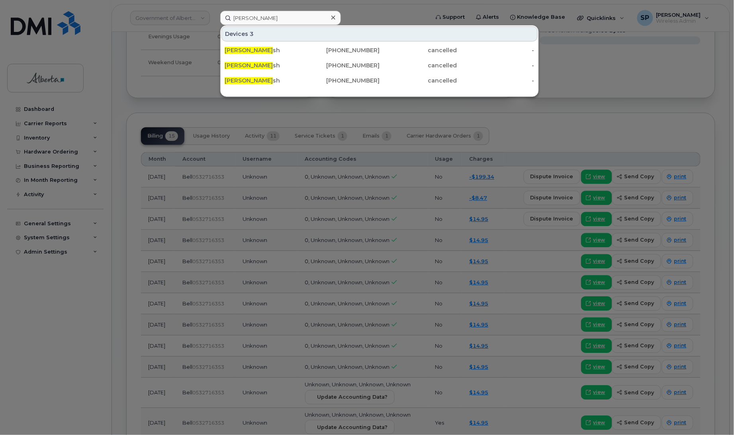
drag, startPoint x: 275, startPoint y: 16, endPoint x: 202, endPoint y: 13, distance: 72.6
click at [214, 13] on div "[PERSON_NAME] Devices 3 [PERSON_NAME] sh [PHONE_NUMBER] cancelled - [PERSON_NAM…" at bounding box center [322, 18] width 216 height 14
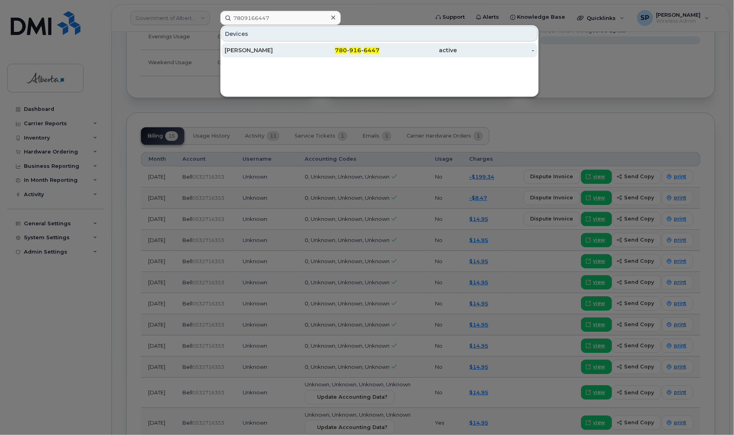
type input "7809166447"
click at [260, 52] on div "[PERSON_NAME]" at bounding box center [264, 50] width 78 height 8
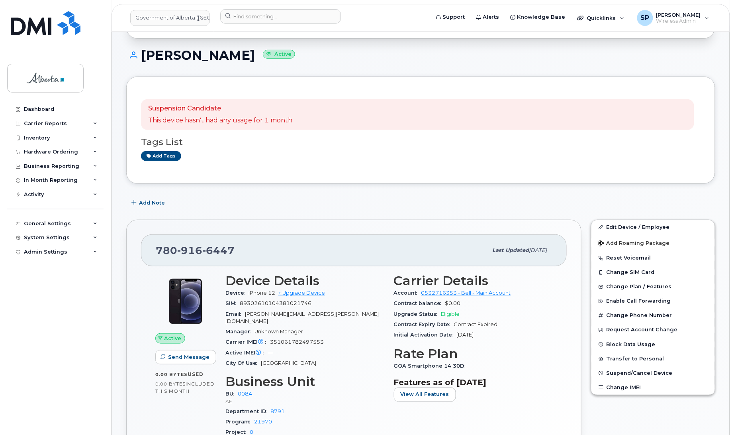
scroll to position [129, 0]
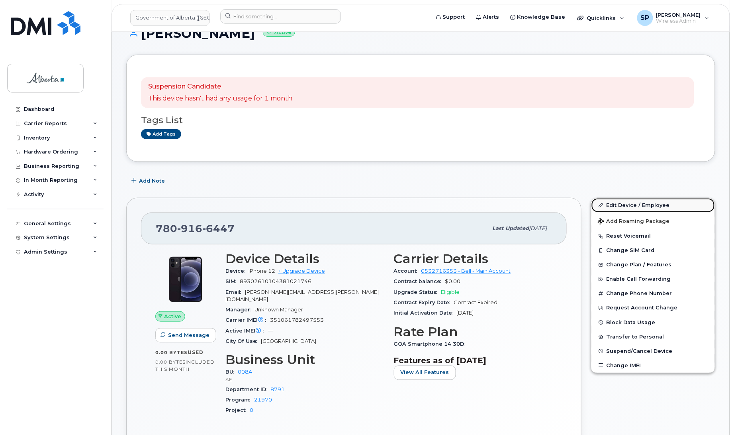
click link "Edit Device / Employee"
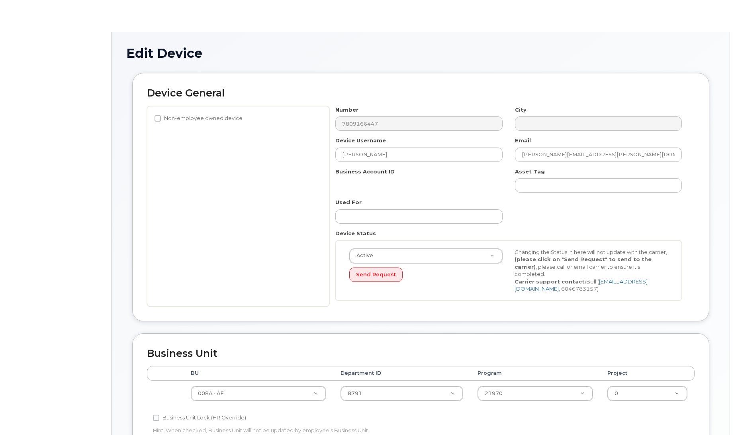
select select "4749737"
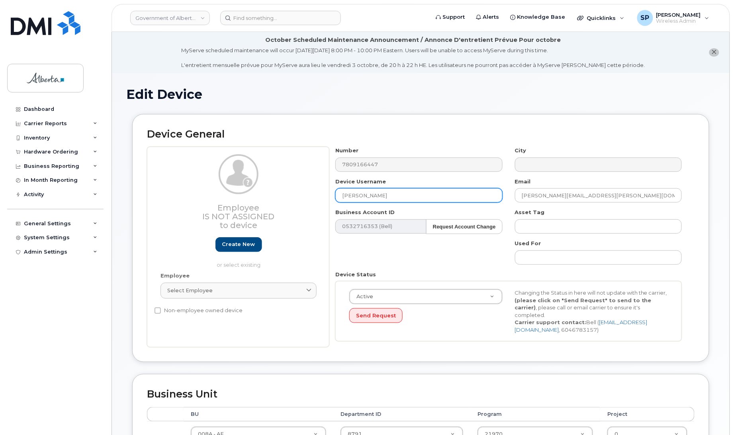
drag, startPoint x: 386, startPoint y: 191, endPoint x: 274, endPoint y: 188, distance: 112.0
click at [273, 188] on div "Employee Is not assigned to device Create new or select existing Employee Selec…" at bounding box center [421, 247] width 548 height 200
type input "Repurpose [GEOGRAPHIC_DATA]"
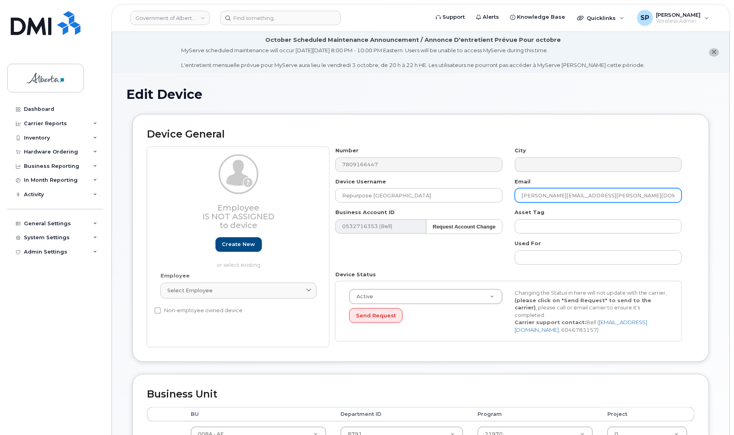
drag, startPoint x: 600, startPoint y: 198, endPoint x: 502, endPoint y: 202, distance: 98.1
click at [502, 202] on div "Number 7809166447 City Device Username Repurpose [GEOGRAPHIC_DATA] Email [PERSO…" at bounding box center [508, 247] width 359 height 200
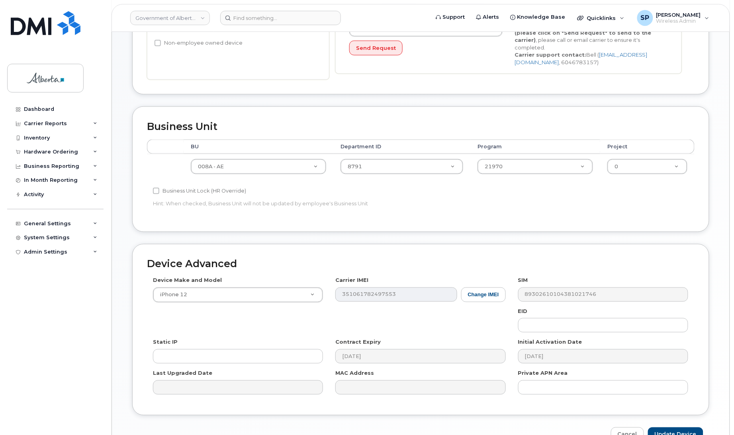
scroll to position [273, 0]
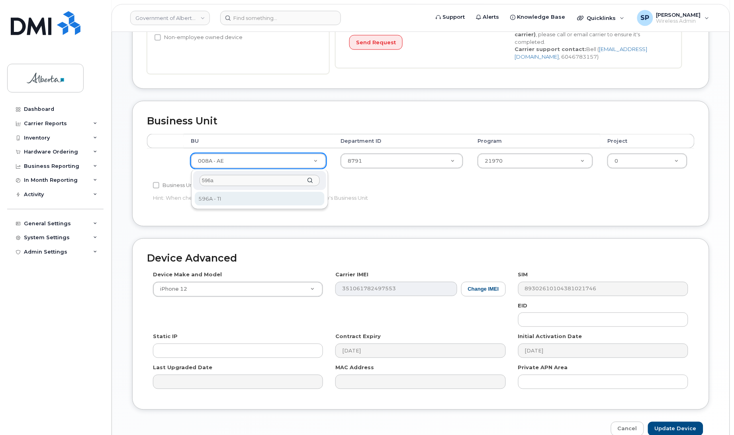
type input "596a"
drag, startPoint x: 239, startPoint y: 202, endPoint x: 250, endPoint y: 200, distance: 11.3
select select "4797729"
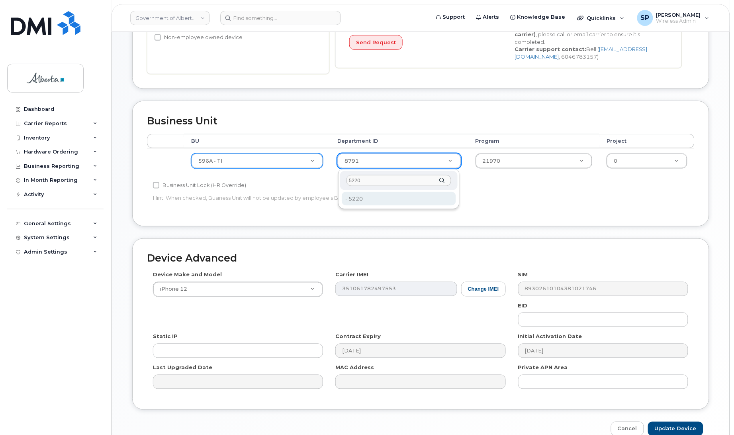
type input "5220"
type input "4802987"
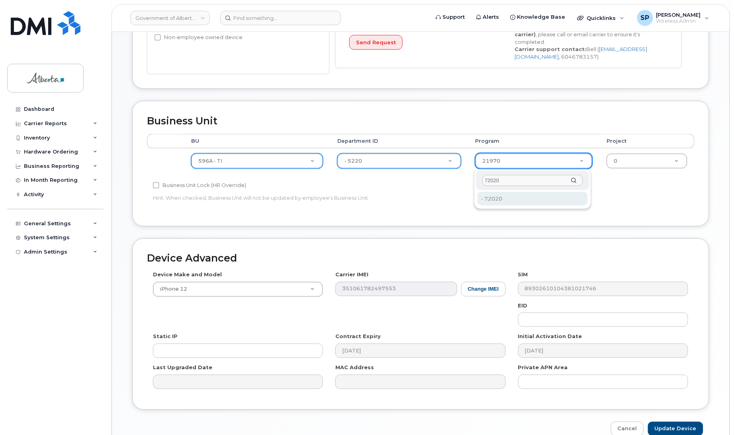
type input "72020"
type input "4803008"
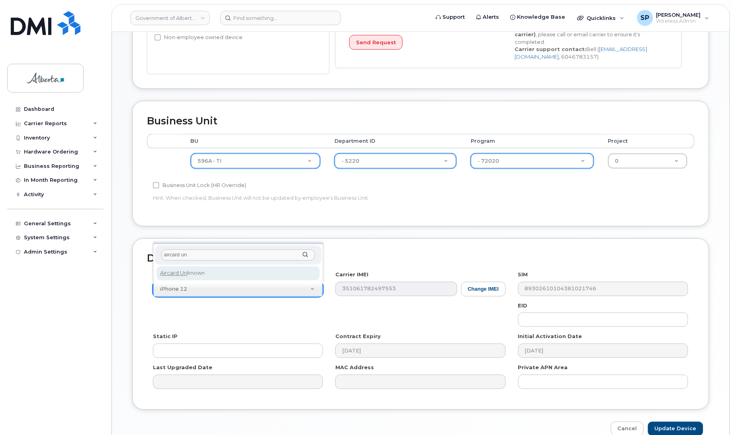
type input "aircard un"
select select "971"
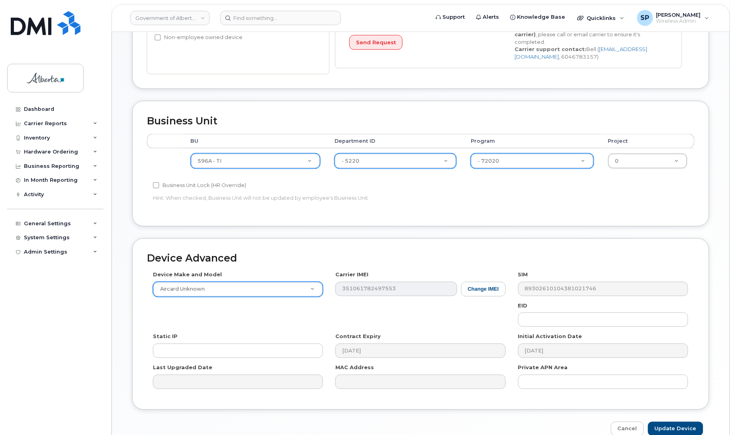
drag, startPoint x: 734, startPoint y: 263, endPoint x: 719, endPoint y: 386, distance: 124.0
click at [734, 379] on html "Government of Alberta (GOA) Support Alerts Knowledge Base Quicklinks Suspend / …" at bounding box center [367, 101] width 734 height 749
click at [692, 427] on input "Update Device" at bounding box center [675, 428] width 55 height 15
type input "Saving..."
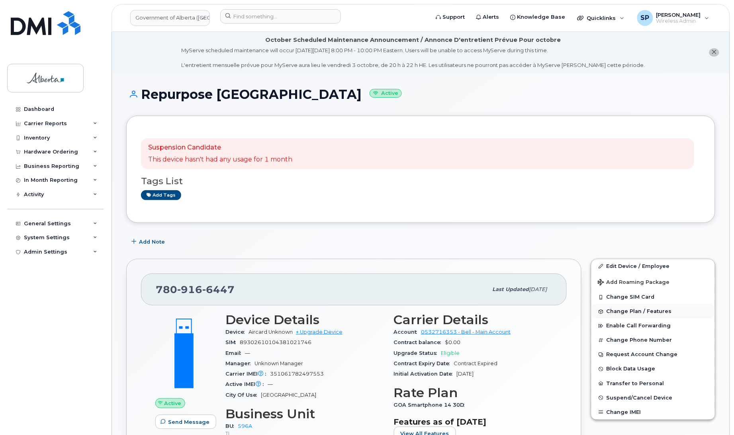
click at [617, 312] on span "Change Plan / Features" at bounding box center [639, 311] width 65 height 6
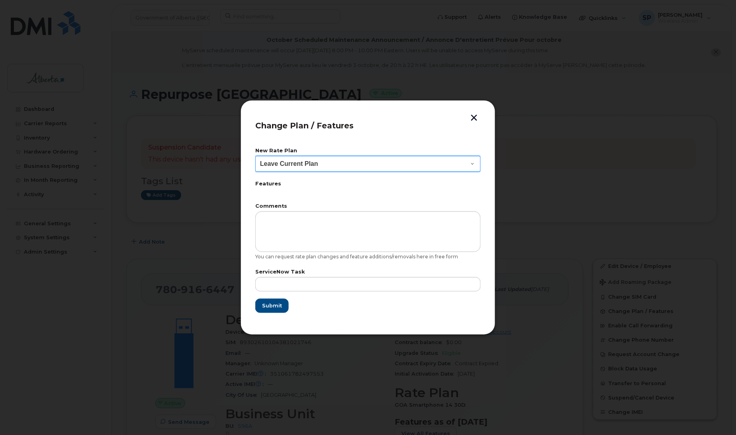
click at [301, 167] on select "Leave Current Plan GOA Data plan 9 30 d GOA–Unlimited Data Plan 9" at bounding box center [367, 164] width 225 height 16
select select "1790211"
click at [255, 156] on select "Leave Current Plan GOA Data plan 9 30 d GOA–Unlimited Data Plan 9" at bounding box center [367, 164] width 225 height 16
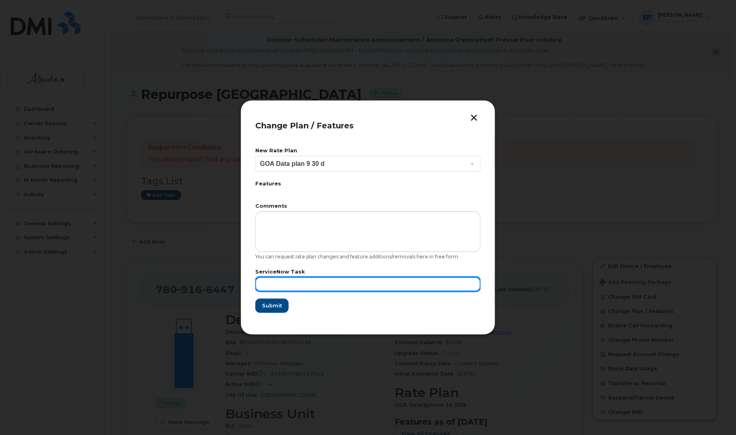
click at [388, 287] on input "text" at bounding box center [367, 284] width 225 height 14
paste input "SCTASK0852196"
type input "SCTASK0852196"
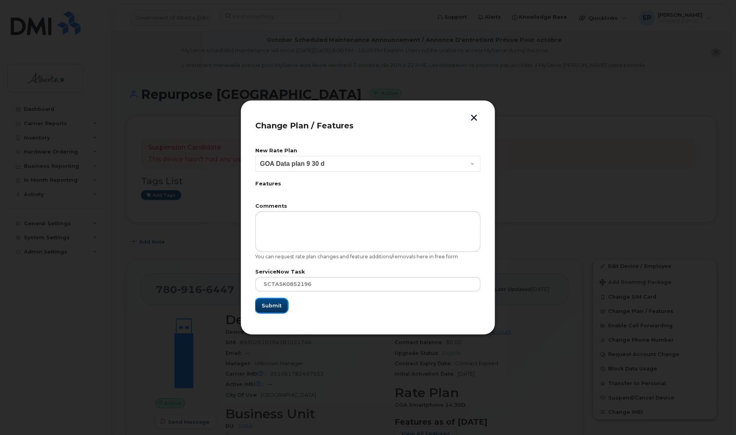
click at [278, 309] on span "Submit" at bounding box center [272, 306] width 20 height 8
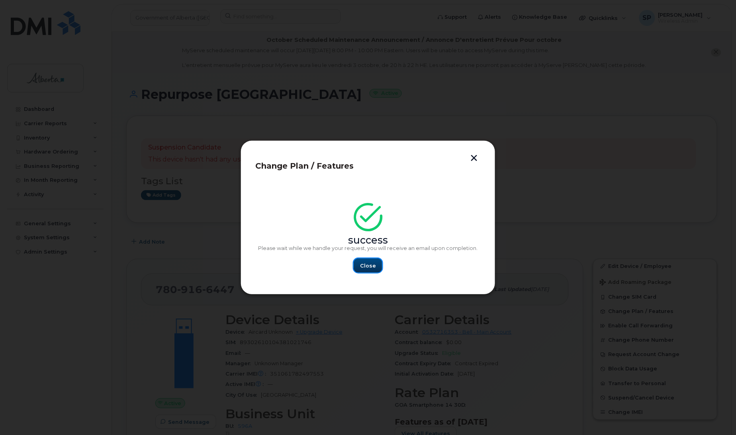
click at [370, 265] on span "Close" at bounding box center [368, 266] width 16 height 8
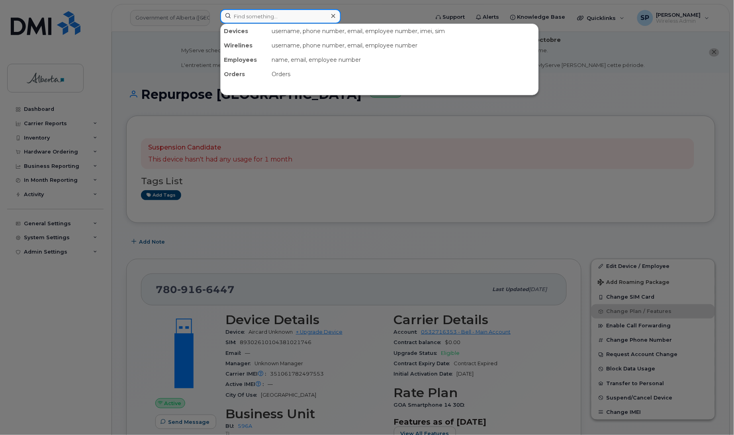
click at [263, 14] on input at bounding box center [280, 16] width 121 height 14
paste input "7809748553"
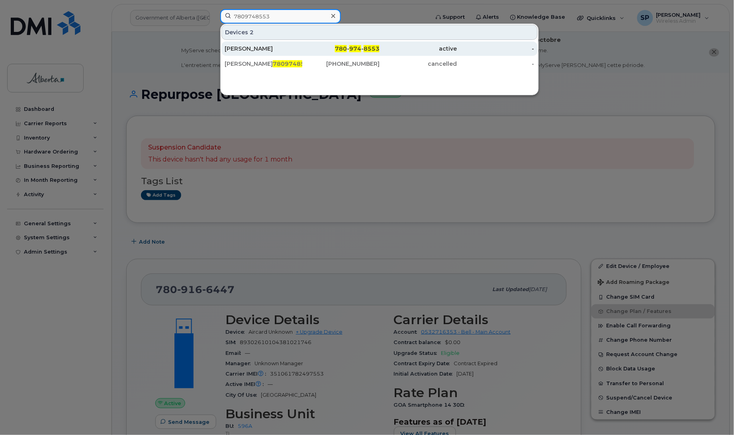
type input "7809748553"
click at [260, 52] on div "[PERSON_NAME]" at bounding box center [264, 49] width 78 height 8
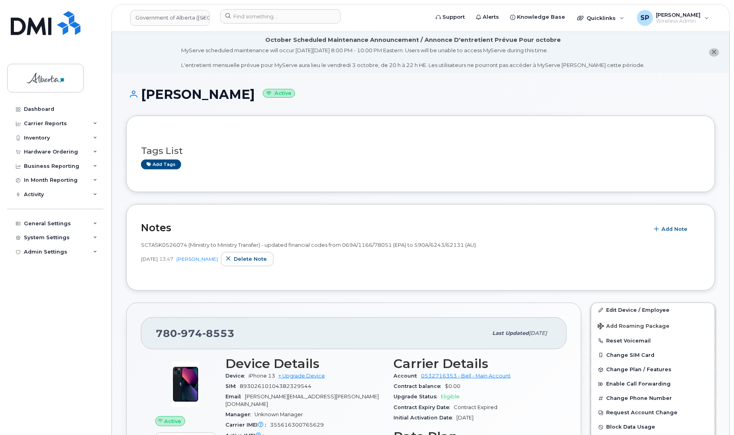
click at [680, 251] on div "SCTASK0526074 (Ministry to Ministry Transfer) - updated financial codes from 06…" at bounding box center [421, 253] width 560 height 25
drag, startPoint x: 733, startPoint y: 114, endPoint x: 737, endPoint y: 141, distance: 27.4
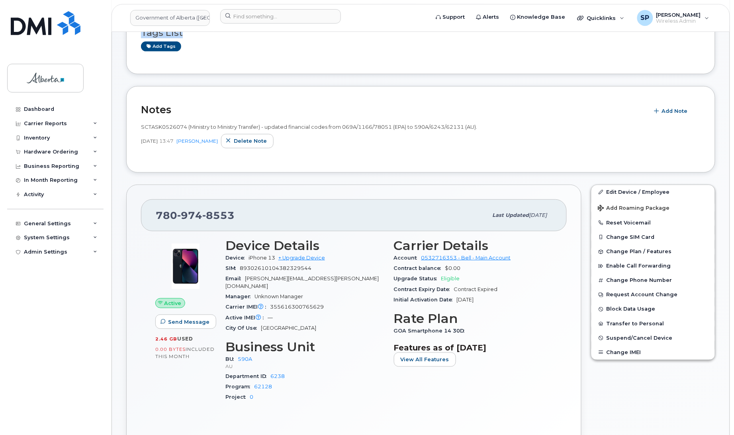
scroll to position [125, 0]
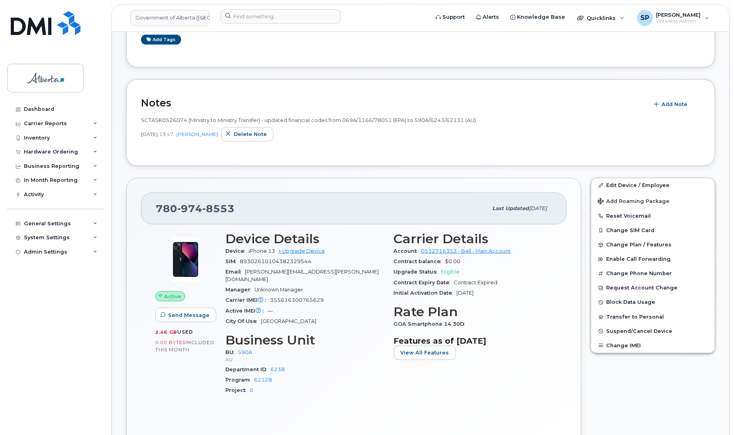
drag, startPoint x: 734, startPoint y: 144, endPoint x: 733, endPoint y: 120, distance: 24.3
click at [295, 152] on div "Notes Add Note SCTASK0526074 (Ministry to Ministry Transfer) - updated financia…" at bounding box center [420, 122] width 589 height 86
click at [679, 104] on span "Add Note" at bounding box center [675, 104] width 26 height 8
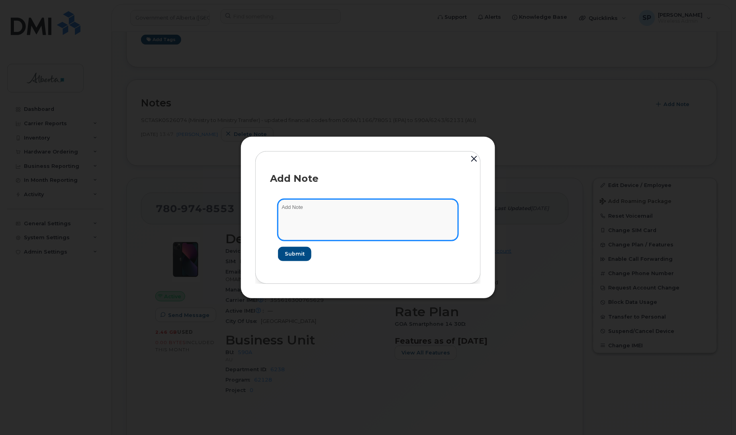
drag, startPoint x: 406, startPoint y: 216, endPoint x: 413, endPoint y: 216, distance: 6.4
click at [407, 216] on textarea at bounding box center [368, 219] width 180 height 41
paste textarea "SCTASK0856157 Plan User Termination - [PHONE_NUMBER] Repurpose [GEOGRAPHIC_DATA]"
type textarea "SCTASK0856157 Plan User Termination - [PHONE_NUMBER] Repurpose [GEOGRAPHIC_DATA]"
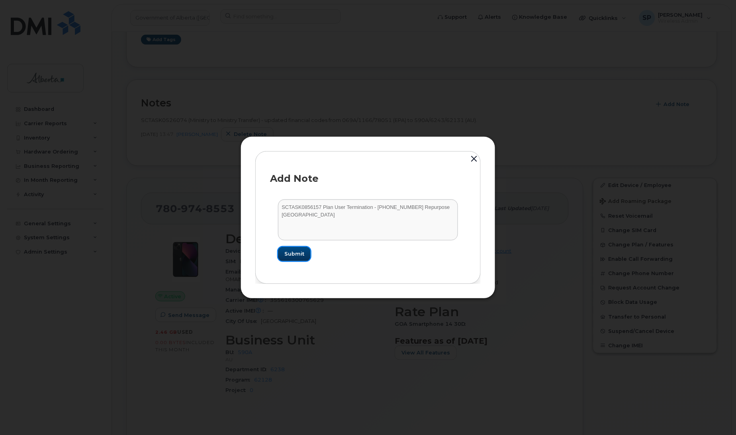
click at [293, 253] on span "Submit" at bounding box center [294, 254] width 20 height 8
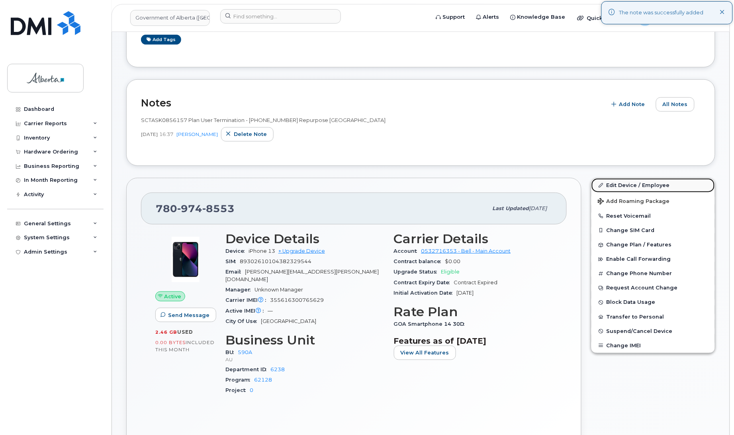
click at [631, 184] on link "Edit Device / Employee" at bounding box center [653, 185] width 123 height 14
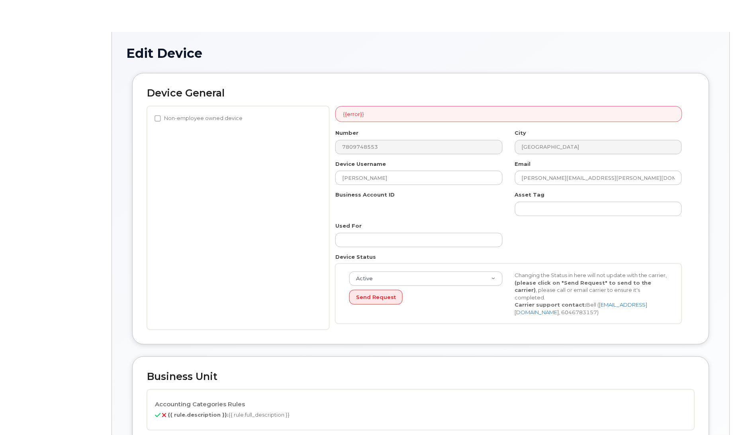
select select "4797725"
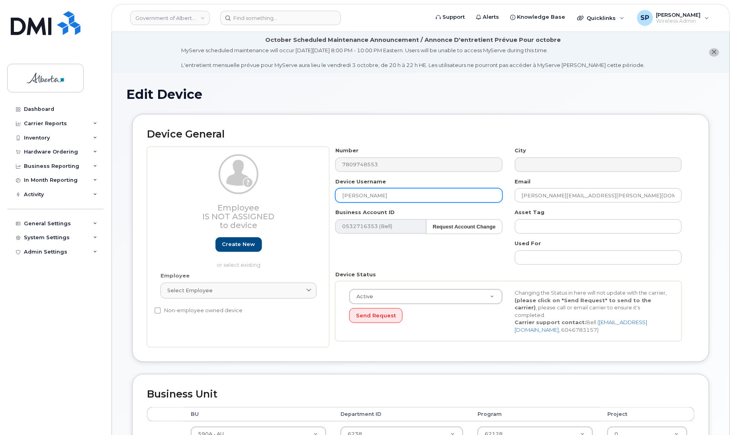
drag, startPoint x: 373, startPoint y: 192, endPoint x: 316, endPoint y: 194, distance: 57.0
click at [316, 194] on div "Employee Is not assigned to device Create new or select existing Employee Selec…" at bounding box center [421, 247] width 548 height 200
type input "Repurpose [GEOGRAPHIC_DATA]"
drag, startPoint x: 589, startPoint y: 195, endPoint x: 485, endPoint y: 198, distance: 104.0
click at [485, 198] on div "Number 7809748553 City Device Username Repurpose [GEOGRAPHIC_DATA] Email [PERSO…" at bounding box center [508, 247] width 359 height 200
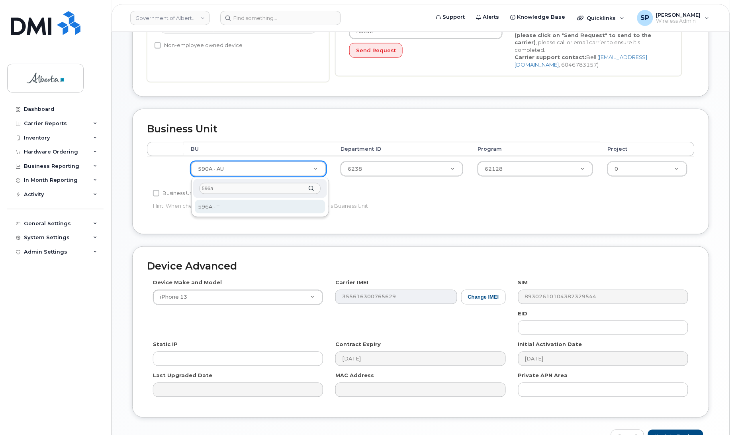
type input "596a"
select select "4797729"
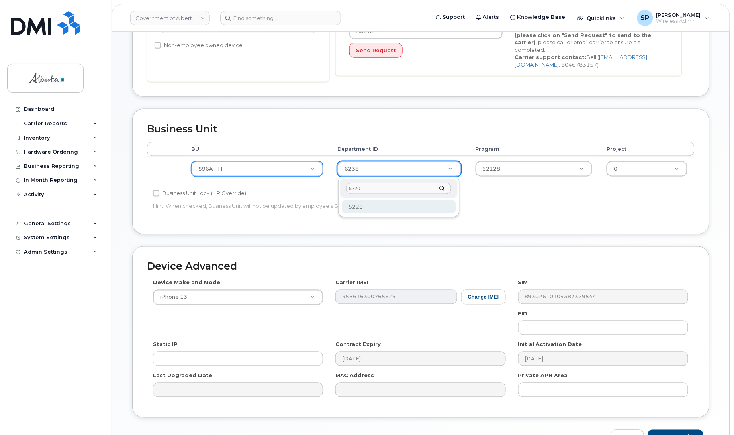
type input "5220"
type input "4802987"
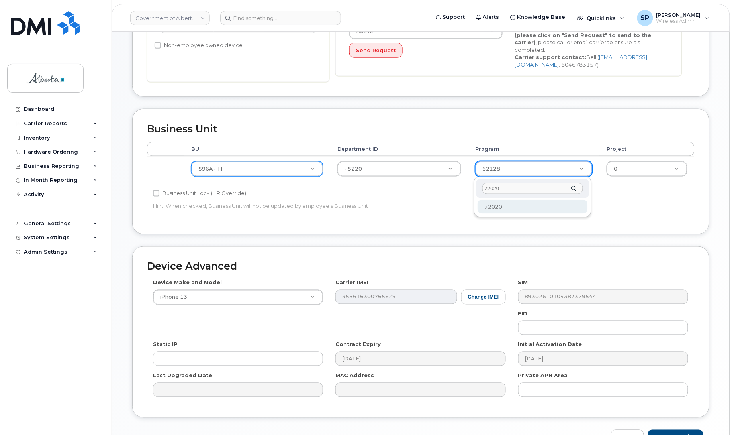
type input "72020"
type input "4803008"
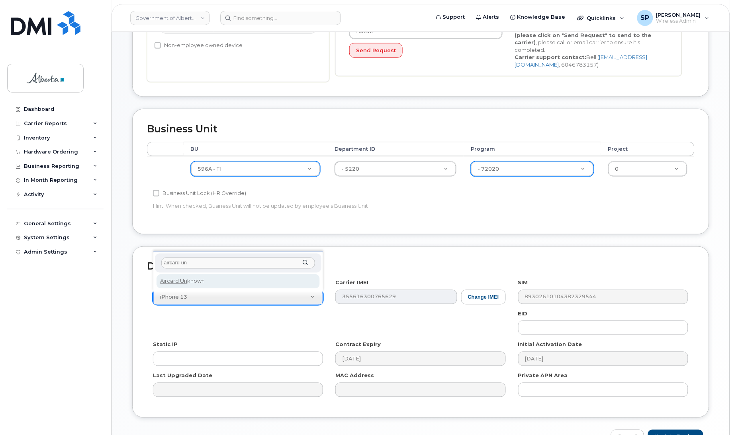
type input "aircard un"
select select "971"
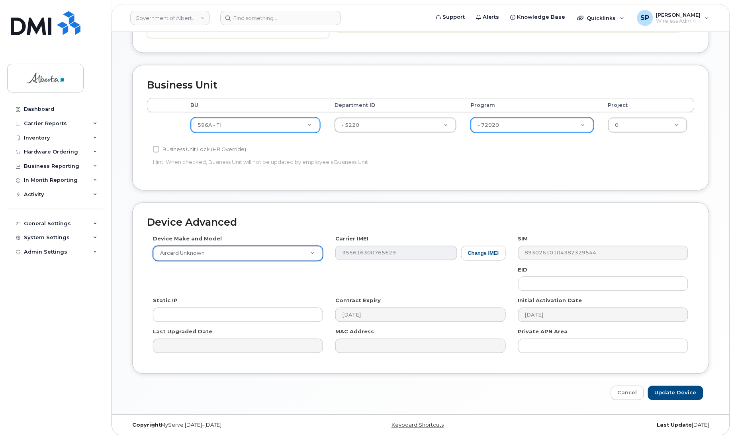
scroll to position [316, 0]
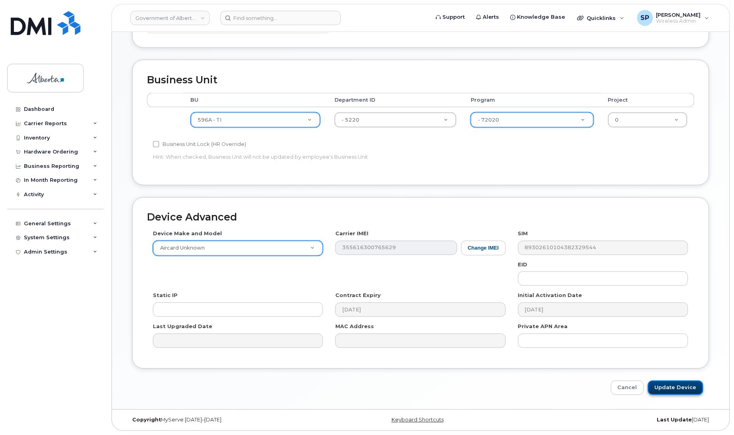
click at [686, 388] on input "Update Device" at bounding box center [675, 387] width 55 height 15
type input "Saving..."
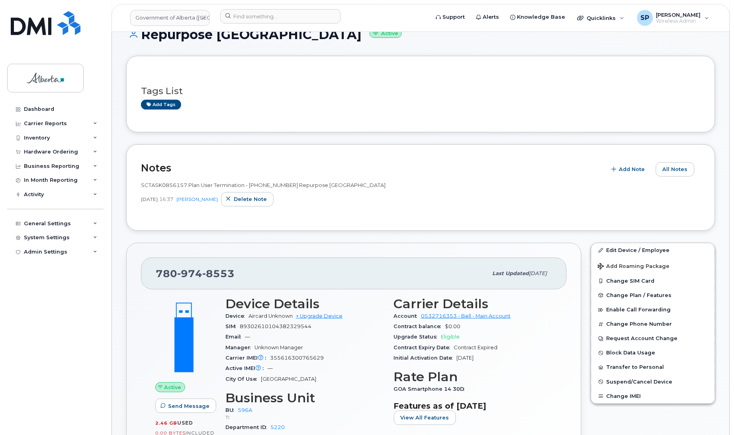
scroll to position [60, 0]
click at [632, 295] on span "Change Plan / Features" at bounding box center [639, 295] width 65 height 6
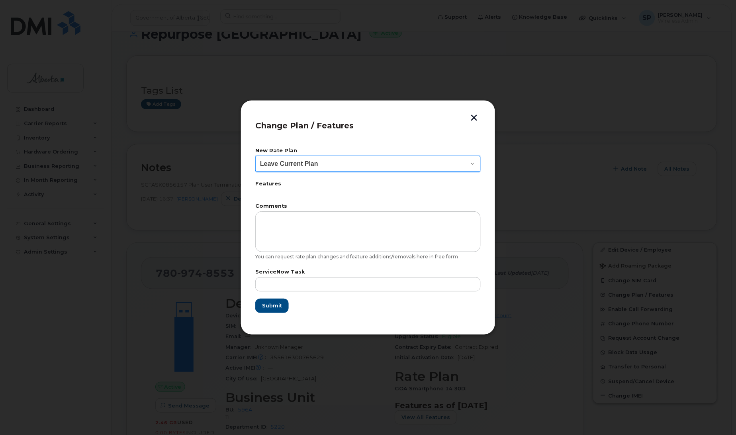
click at [315, 167] on select "Leave Current Plan GOA Data plan 9 30 d GOA–Unlimited Data Plan 9" at bounding box center [367, 164] width 225 height 16
select select "1790211"
click at [255, 156] on select "Leave Current Plan GOA Data plan 9 30 d GOA–Unlimited Data Plan 9" at bounding box center [367, 164] width 225 height 16
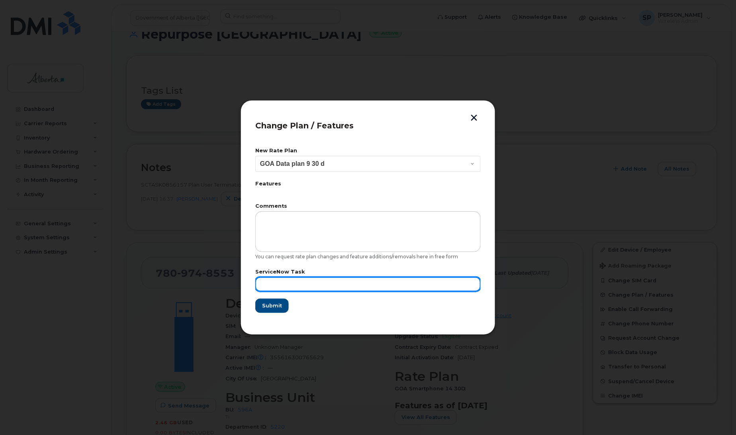
click at [419, 280] on input "text" at bounding box center [367, 284] width 225 height 14
paste input "SCTASK0856157"
type input "SCTASK0856157"
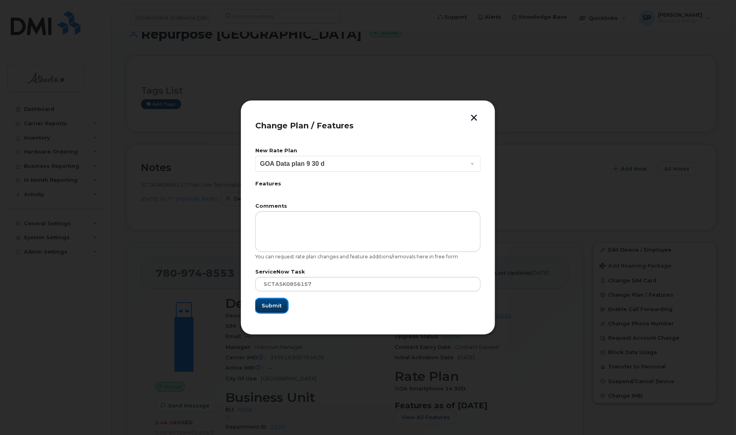
click at [271, 307] on span "Submit" at bounding box center [272, 306] width 20 height 8
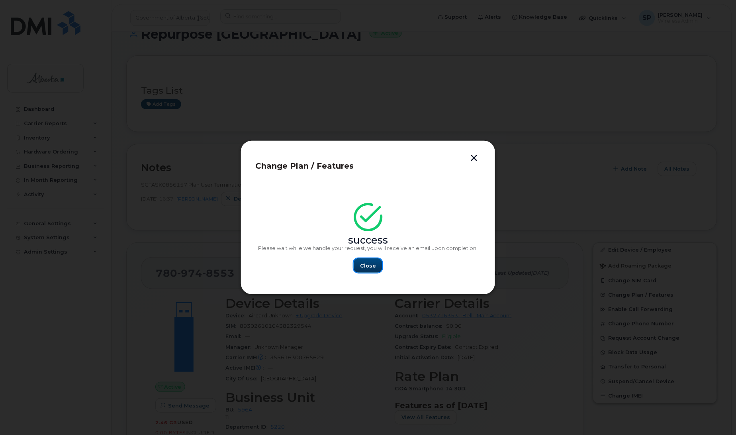
click at [365, 265] on span "Close" at bounding box center [368, 266] width 16 height 8
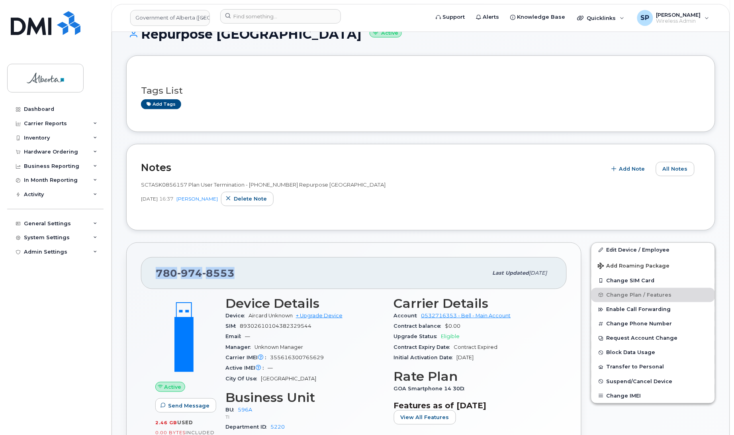
drag, startPoint x: 232, startPoint y: 272, endPoint x: 148, endPoint y: 268, distance: 83.8
click at [148, 268] on div "780 974 8553 Last updated Sep 24, 2025" at bounding box center [354, 273] width 426 height 32
copy span "780 974 8553"
click at [429, 54] on div "Repurpose Edmonton Active" at bounding box center [420, 41] width 589 height 28
drag, startPoint x: 733, startPoint y: 125, endPoint x: 728, endPoint y: 98, distance: 28.4
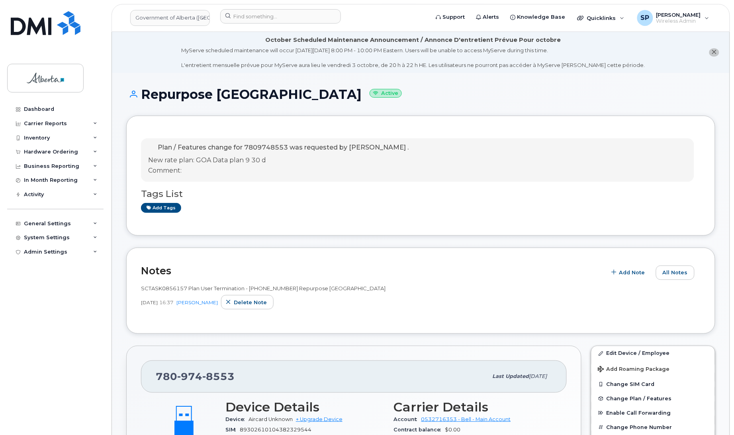
click at [461, 267] on h2 "Notes" at bounding box center [372, 271] width 462 height 12
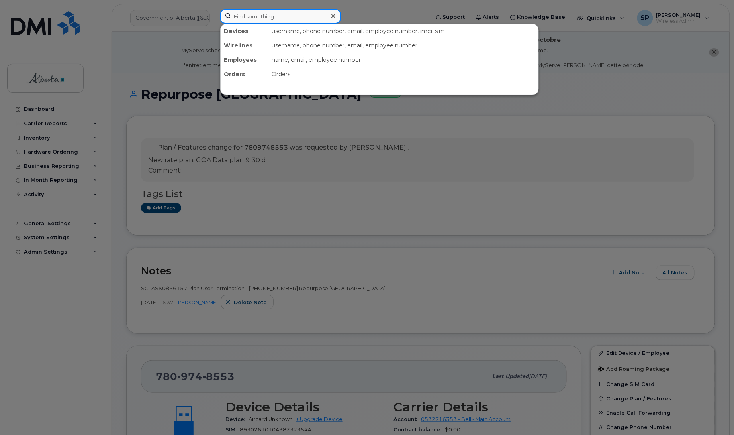
click at [241, 13] on input at bounding box center [280, 16] width 121 height 14
paste input "5878760415"
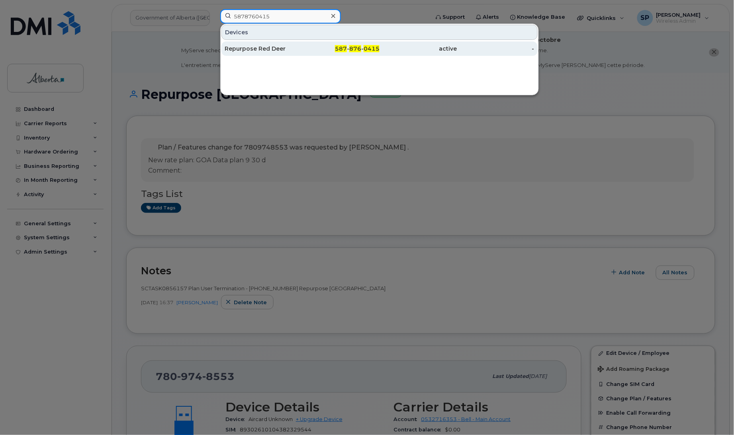
type input "5878760415"
click at [267, 49] on div "Repurpose Red Deer" at bounding box center [264, 49] width 78 height 8
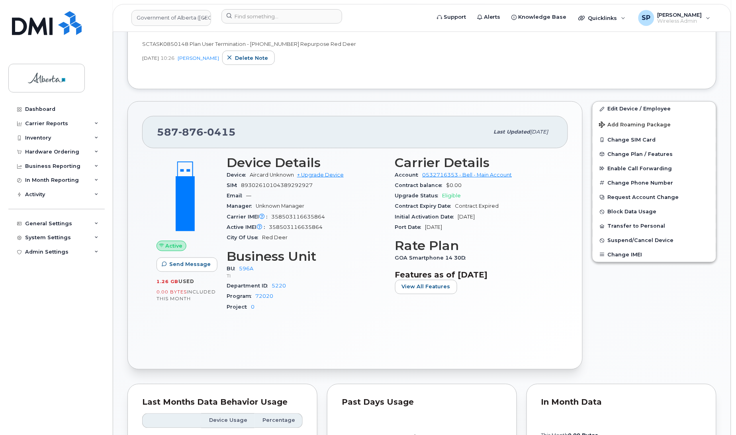
scroll to position [257, 0]
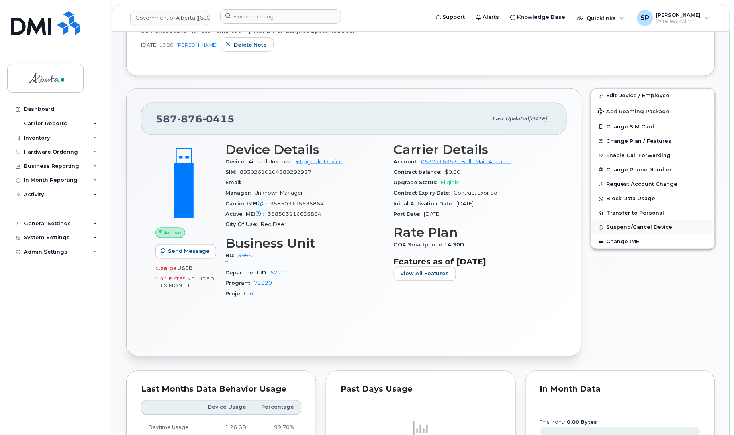
click at [620, 226] on span "Suspend/Cancel Device" at bounding box center [640, 227] width 66 height 6
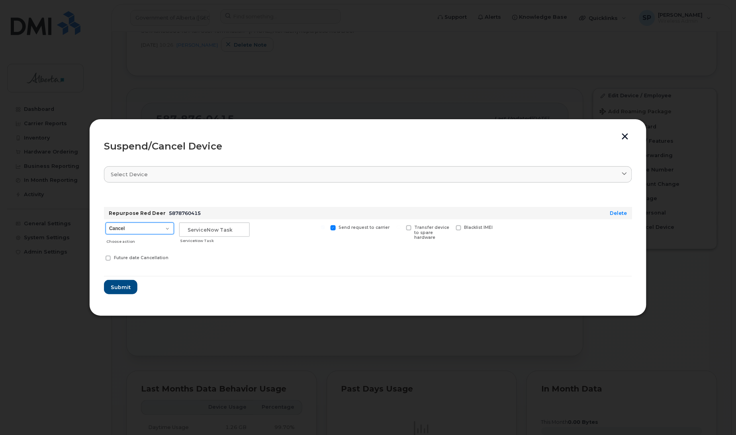
click at [125, 231] on select "Cancel Suspend - Extend Suspension Suspend - Reduced Rate Suspend - Lost Device…" at bounding box center [140, 228] width 69 height 12
select select "[object Object]"
click at [106, 222] on select "Cancel Suspend - Extend Suspension Suspend - Reduced Rate Suspend - Lost Device…" at bounding box center [140, 228] width 69 height 12
click at [235, 230] on input "text" at bounding box center [214, 229] width 71 height 14
paste input "SCTASK0850148"
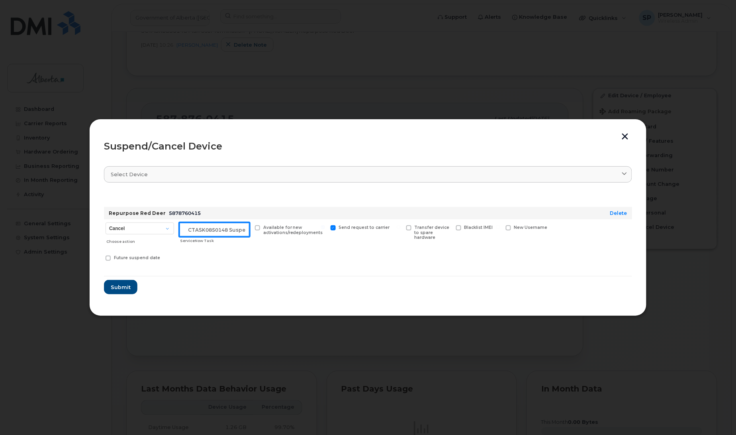
scroll to position [0, 7]
type input "SCTASK0850148 Suspend"
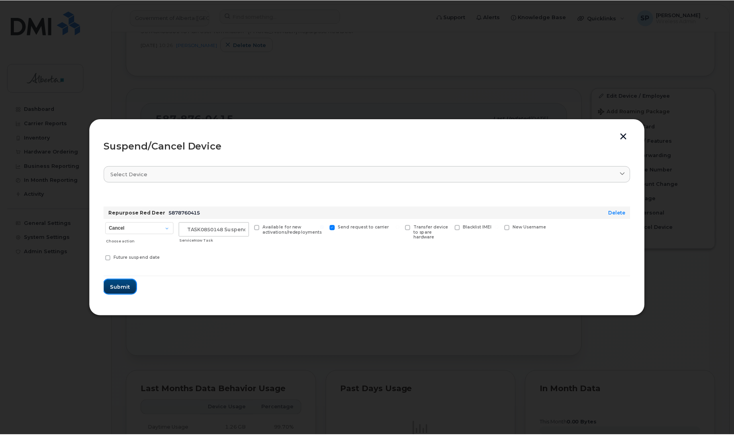
scroll to position [0, 0]
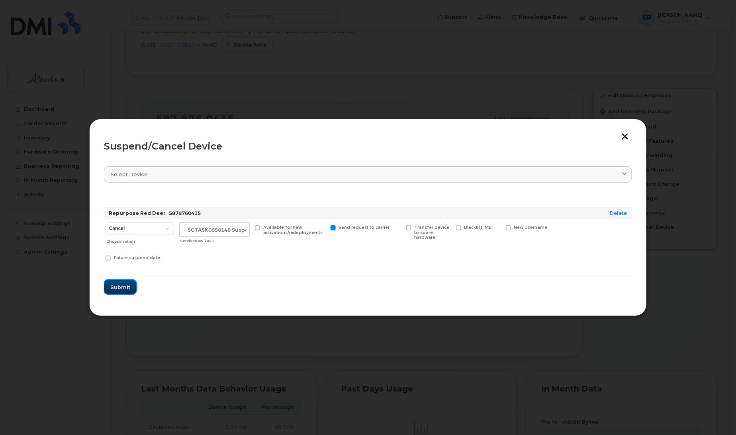
click at [118, 286] on span "Submit" at bounding box center [120, 287] width 20 height 8
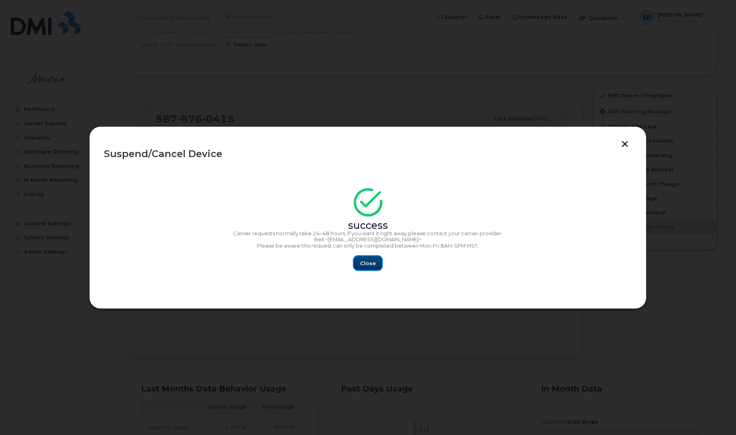
click at [370, 264] on span "Close" at bounding box center [368, 263] width 16 height 8
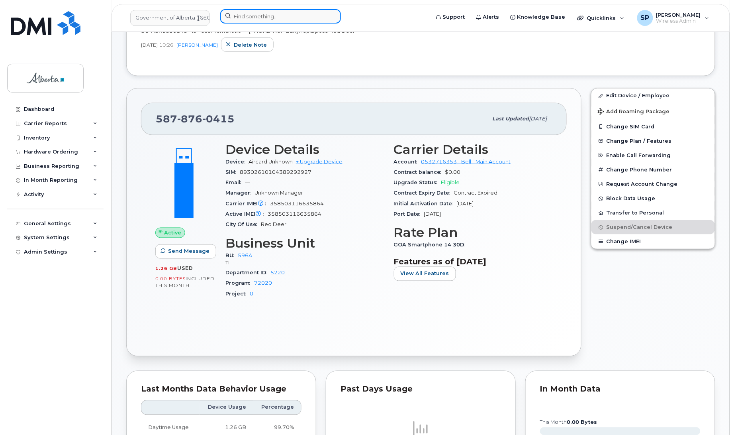
click at [250, 19] on input at bounding box center [280, 16] width 121 height 14
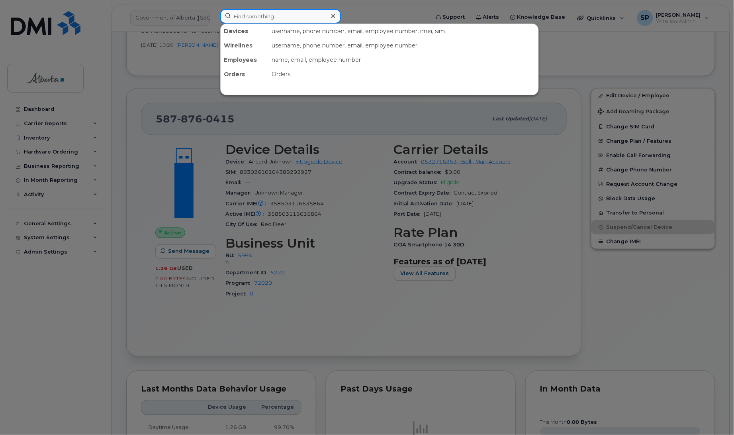
paste input "7805360184"
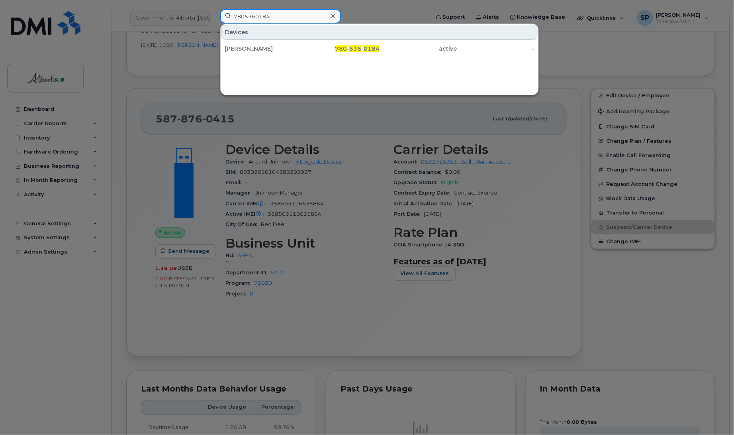
type input "7805360184"
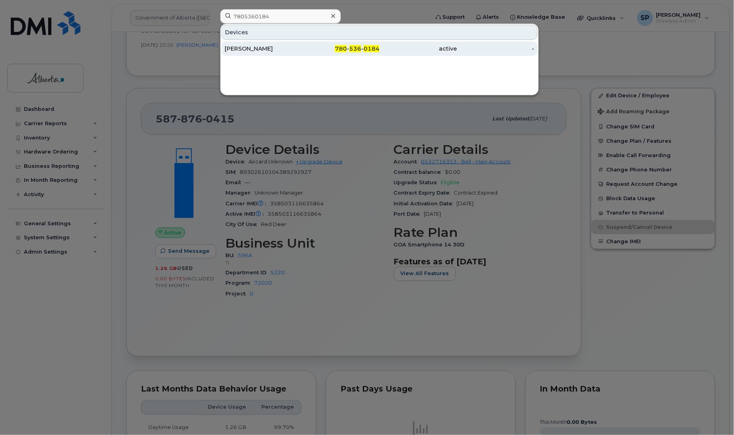
click at [249, 49] on div "Destiny Mcvey" at bounding box center [264, 49] width 78 height 8
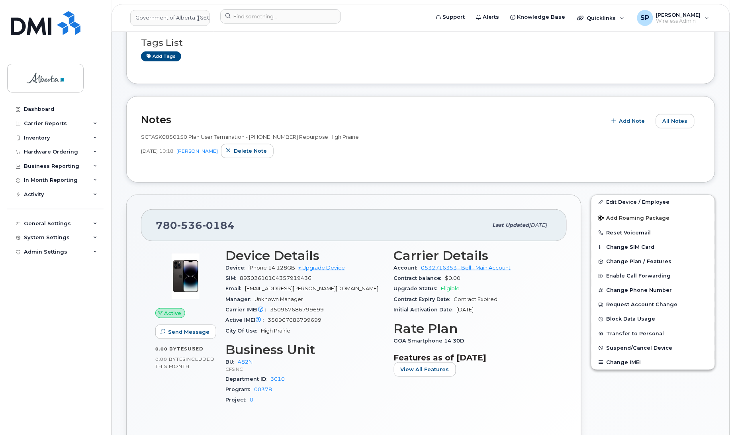
scroll to position [137, 0]
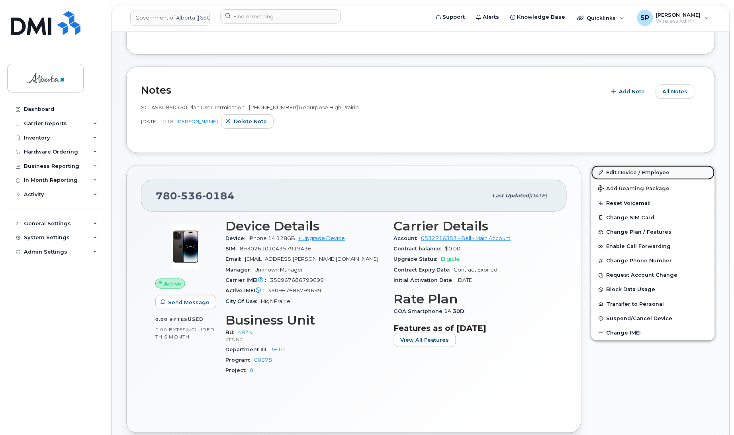
click at [630, 172] on link "Edit Device / Employee" at bounding box center [653, 172] width 123 height 14
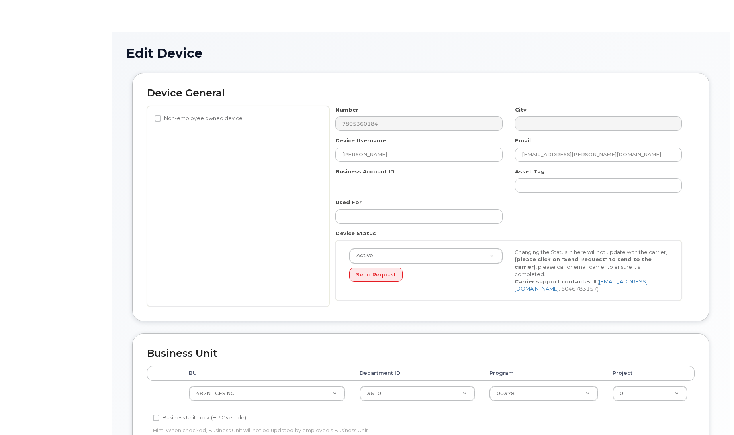
select select "4749731"
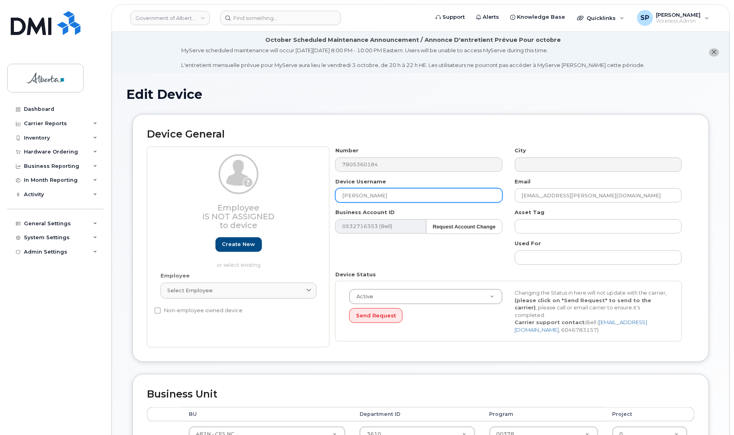
drag, startPoint x: 386, startPoint y: 194, endPoint x: 257, endPoint y: 192, distance: 128.7
click at [257, 192] on div "Employee Is not assigned to device Create new or select existing Employee Selec…" at bounding box center [421, 247] width 548 height 200
paste input "Repurpose [GEOGRAPHIC_DATA]"
type input "Repurpose [GEOGRAPHIC_DATA]"
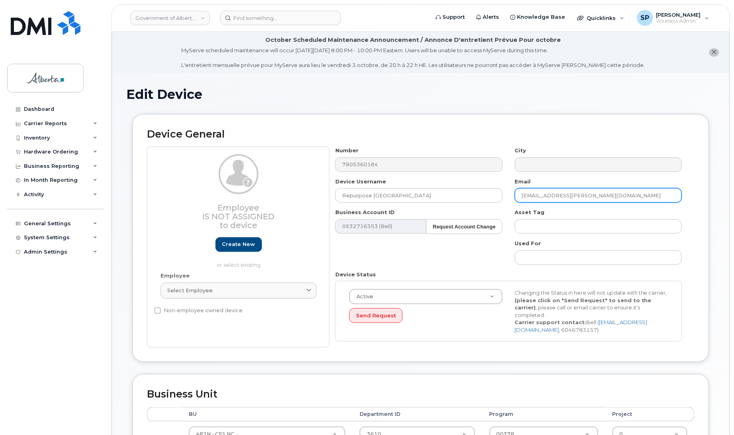
drag, startPoint x: 596, startPoint y: 198, endPoint x: 473, endPoint y: 205, distance: 122.5
click at [473, 205] on div "Number 7805360184 City Device Username Repurpose High Prairie Email destiny.mcv…" at bounding box center [508, 247] width 359 height 200
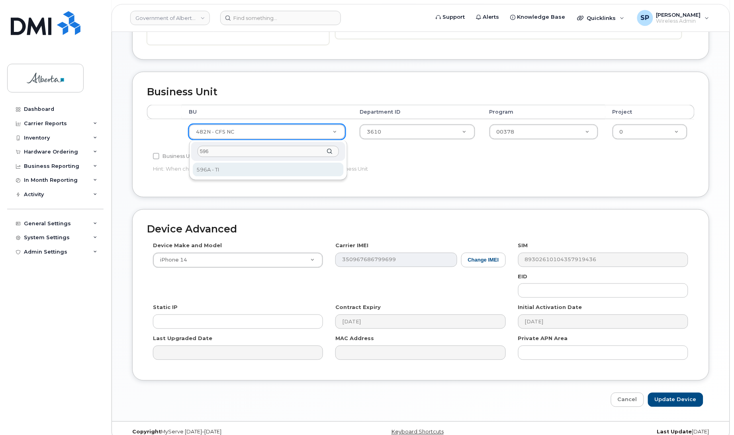
type input "596"
select select "4797729"
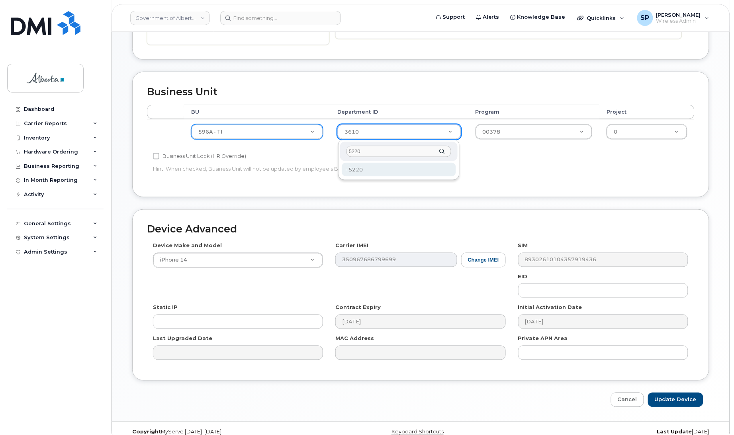
type input "5220"
type input "4802987"
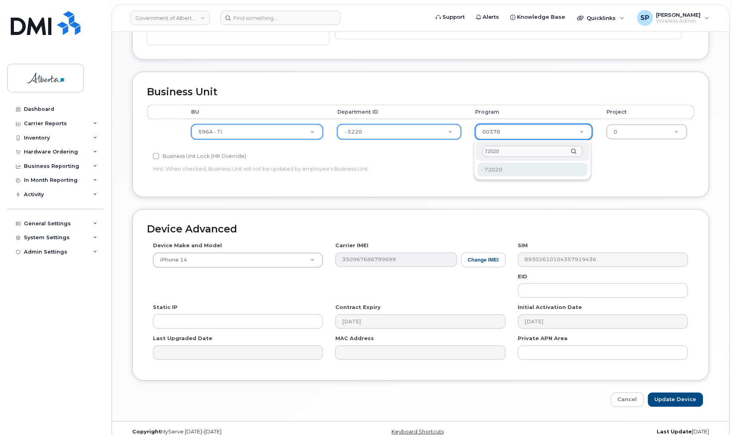
type input "72020"
type input "4803008"
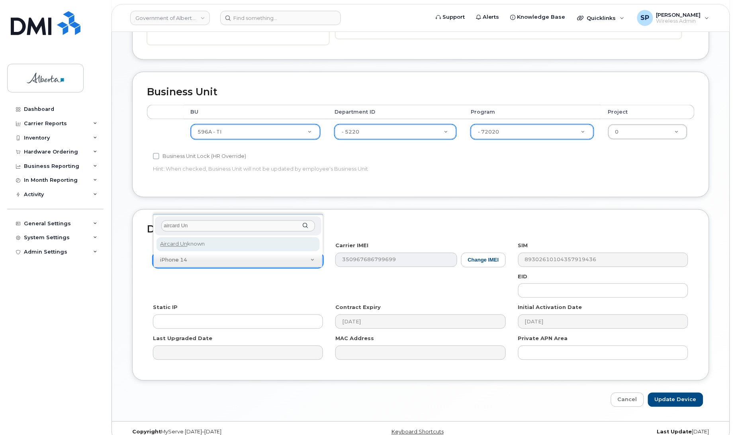
type input "aircard Un"
drag, startPoint x: 267, startPoint y: 248, endPoint x: 290, endPoint y: 254, distance: 23.8
select select "971"
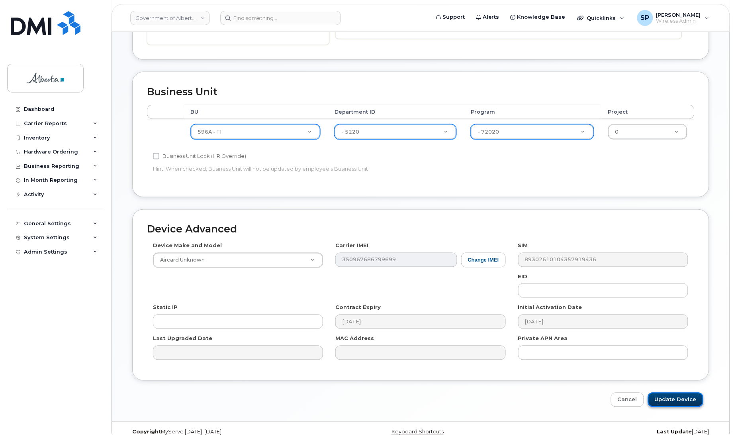
click at [680, 401] on input "Update Device" at bounding box center [675, 399] width 55 height 15
type input "Saving..."
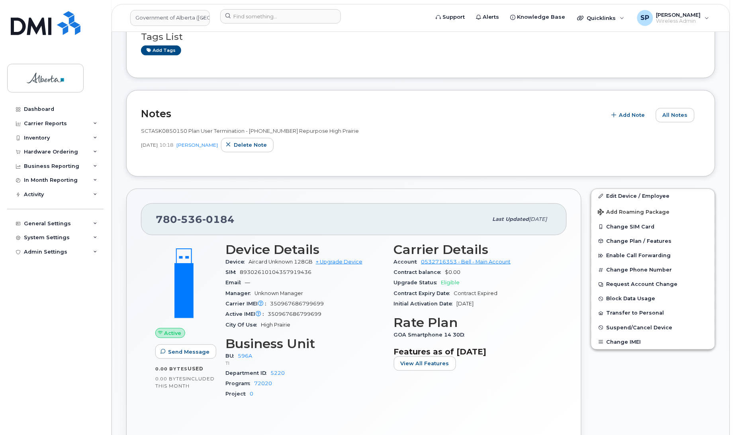
scroll to position [134, 0]
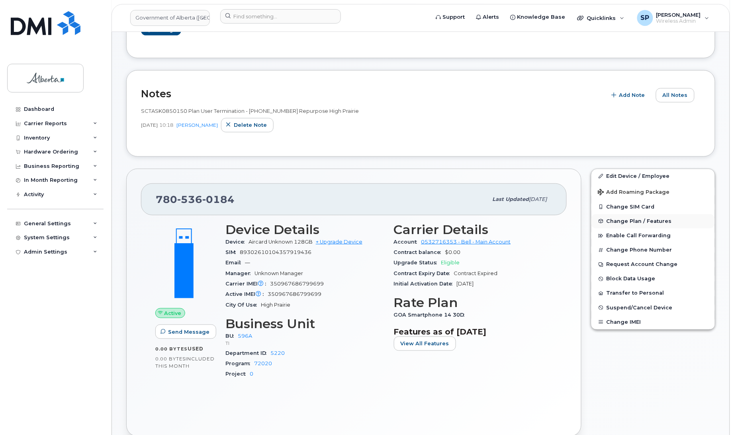
click at [625, 218] on span "Change Plan / Features" at bounding box center [639, 221] width 65 height 6
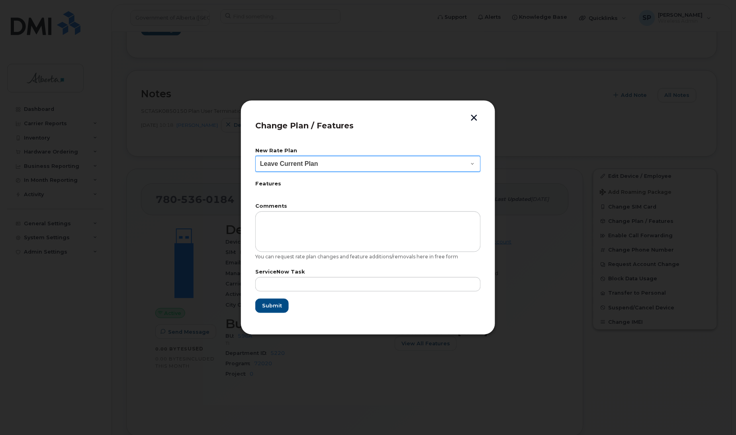
click at [333, 166] on select "Leave Current Plan GOA Data plan 9 30 d GOA–Unlimited Data Plan 9" at bounding box center [367, 164] width 225 height 16
select select "1790211"
click at [255, 156] on select "Leave Current Plan GOA Data plan 9 30 d GOA–Unlimited Data Plan 9" at bounding box center [367, 164] width 225 height 16
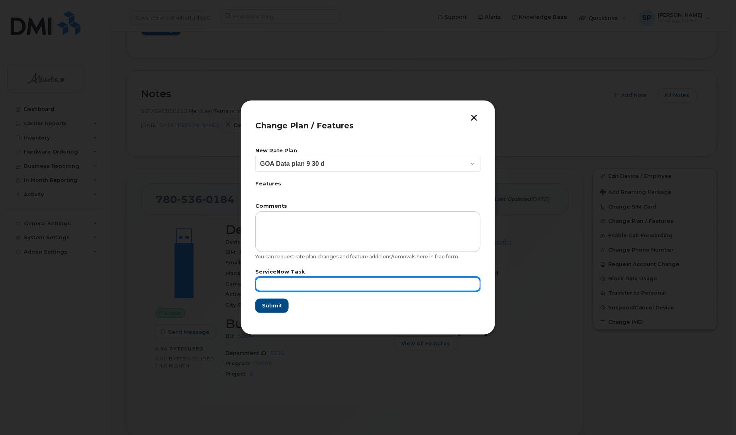
click at [419, 285] on input "text" at bounding box center [367, 284] width 225 height 14
paste input "SCTASK0850150"
type input "SCTASK0850150"
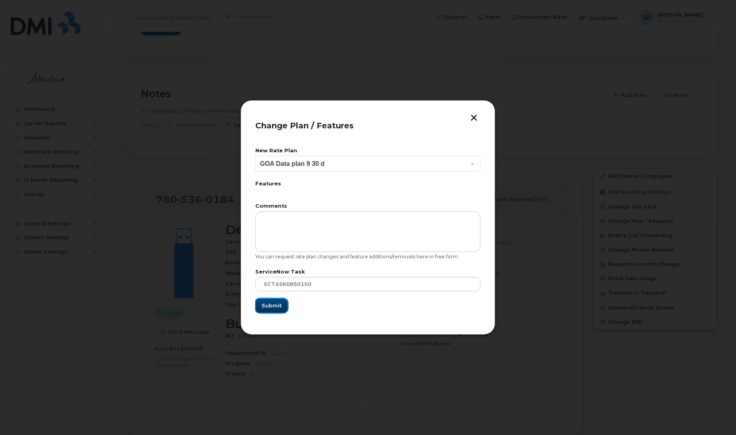
click at [275, 307] on span "Submit" at bounding box center [272, 306] width 20 height 8
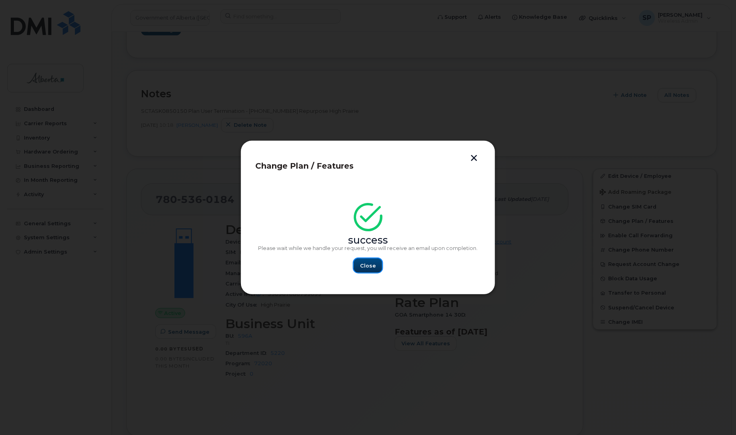
click at [367, 263] on span "Close" at bounding box center [368, 266] width 16 height 8
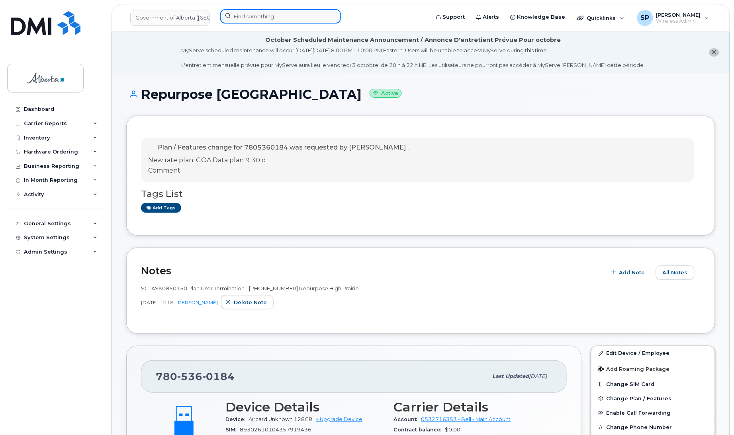
click at [279, 16] on input at bounding box center [280, 16] width 121 height 14
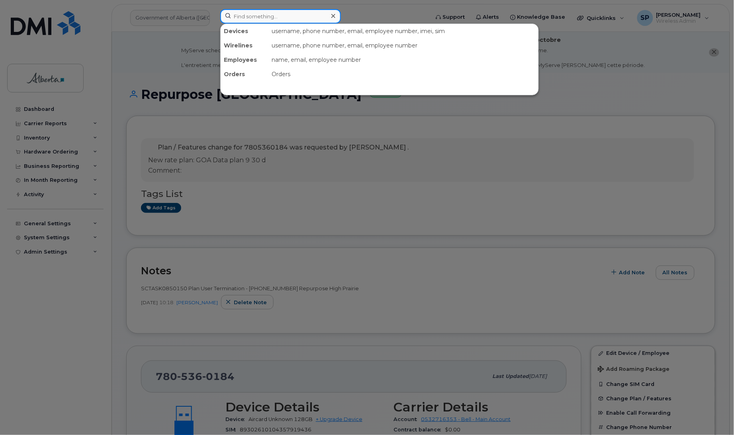
paste input "7807215196"
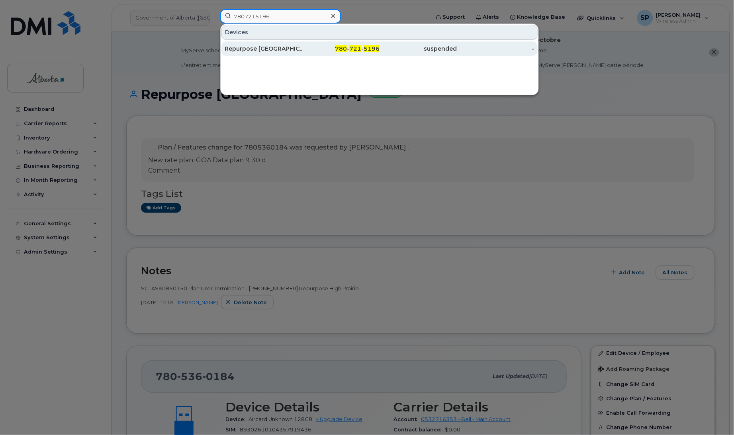
type input "7807215196"
click at [261, 50] on div "Repurpose [GEOGRAPHIC_DATA]" at bounding box center [264, 49] width 78 height 8
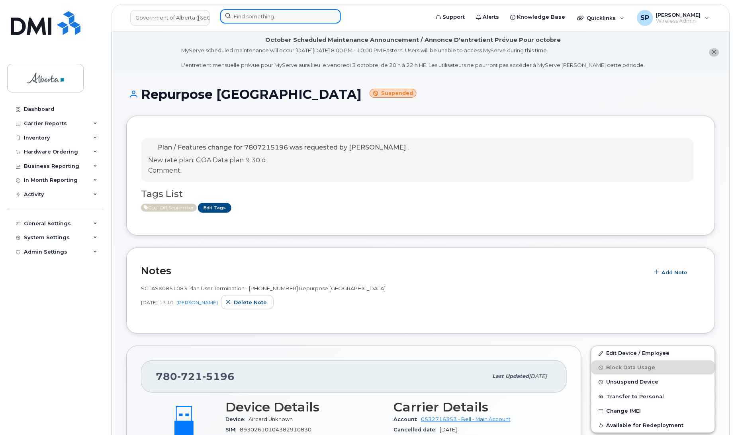
click at [258, 16] on input at bounding box center [280, 16] width 121 height 14
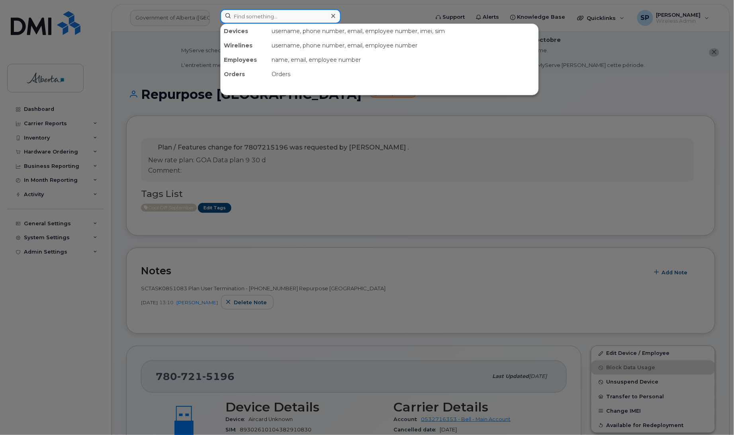
paste input "5875451963"
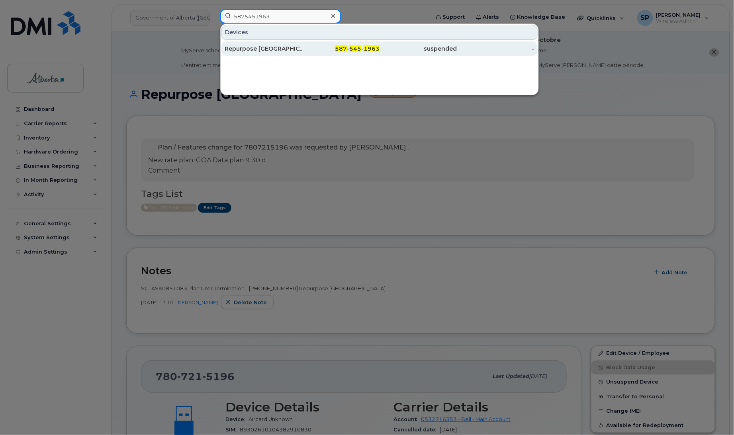
type input "5875451963"
click at [249, 51] on div "Repurpose [GEOGRAPHIC_DATA]" at bounding box center [264, 49] width 78 height 8
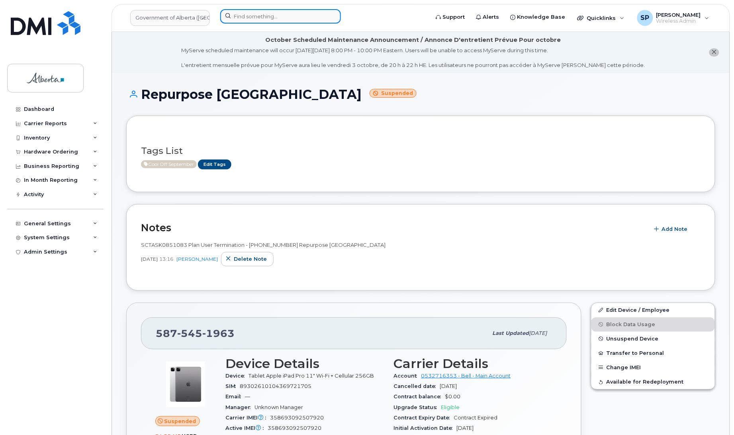
click at [289, 18] on input at bounding box center [280, 16] width 121 height 14
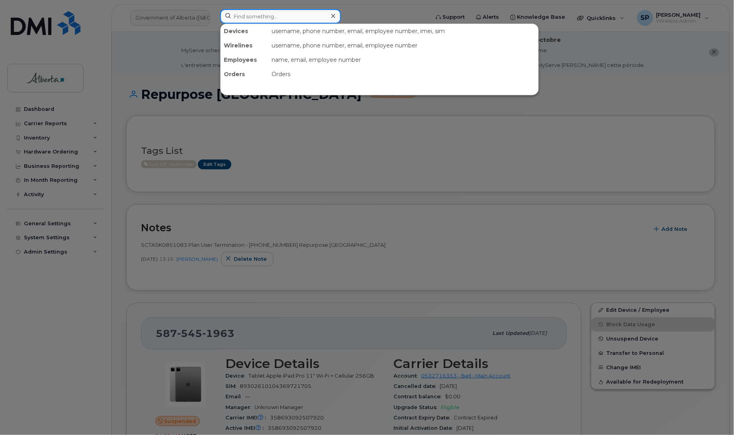
paste input "7807215196"
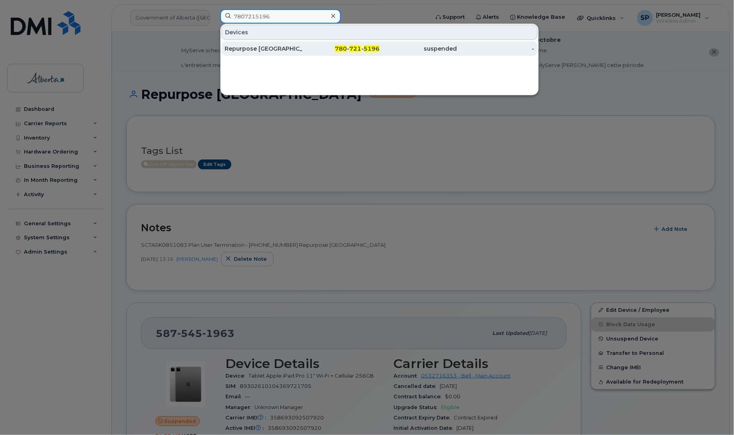
type input "7807215196"
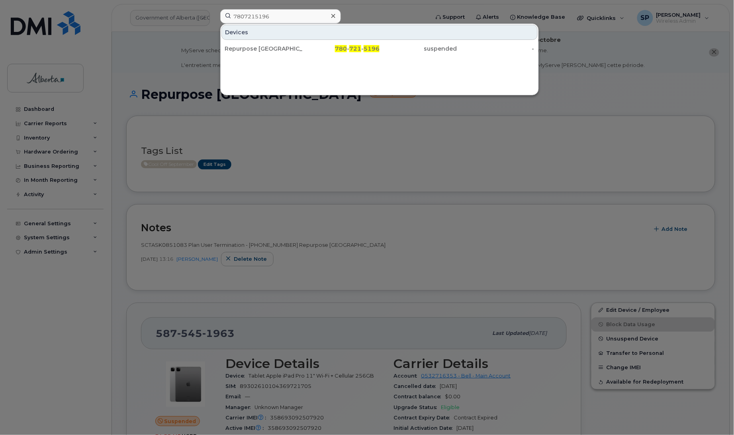
drag, startPoint x: 259, startPoint y: 53, endPoint x: 258, endPoint y: 58, distance: 5.4
click at [260, 52] on div "Repurpose [GEOGRAPHIC_DATA]" at bounding box center [264, 49] width 78 height 8
